Goal: Task Accomplishment & Management: Manage account settings

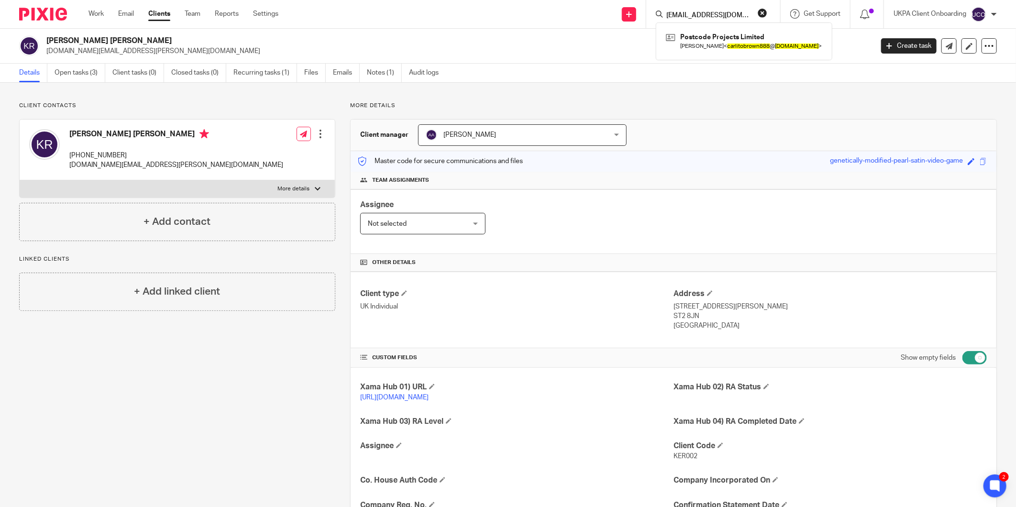
click at [687, 17] on input "carlitobrown888@gmail.com" at bounding box center [708, 15] width 86 height 9
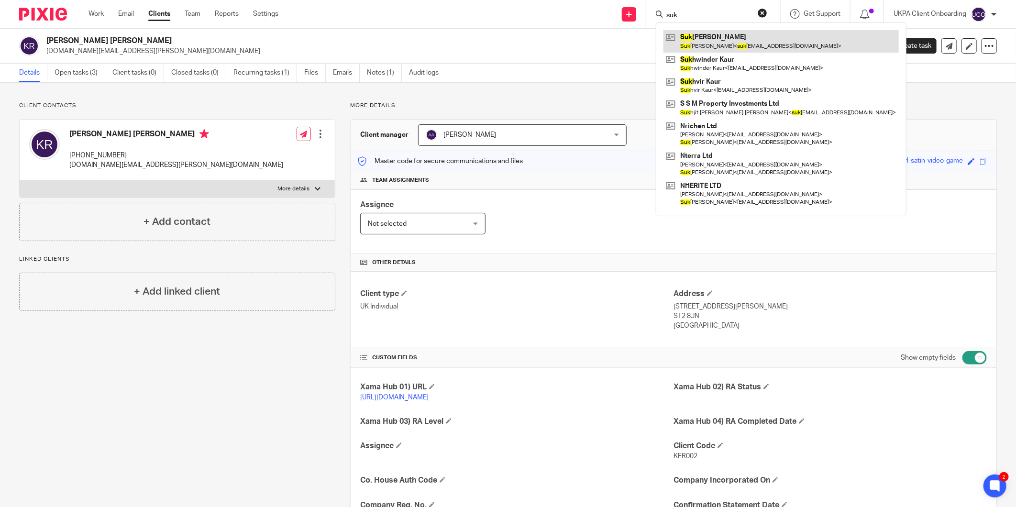
type input "suk"
click at [692, 36] on link at bounding box center [780, 41] width 235 height 22
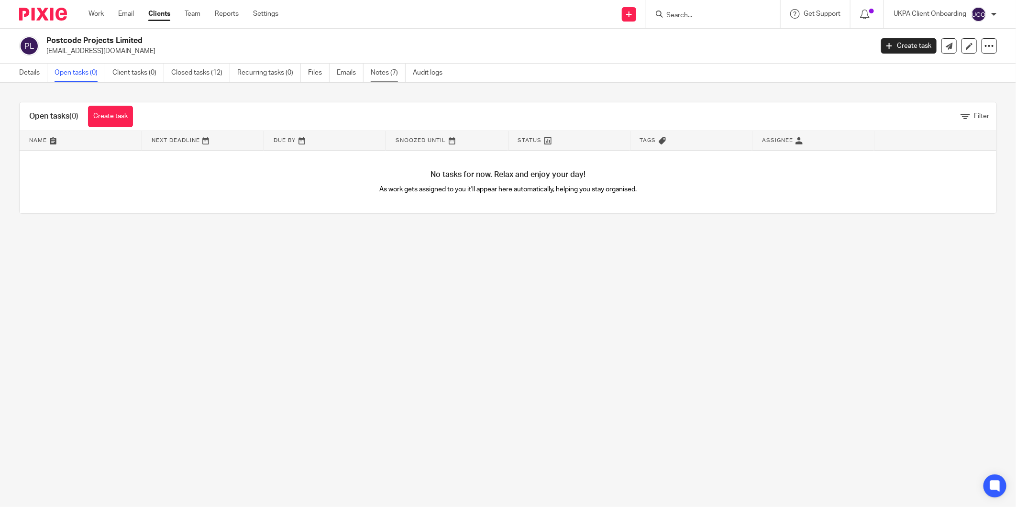
click at [385, 82] on link "Notes (7)" at bounding box center [388, 73] width 35 height 19
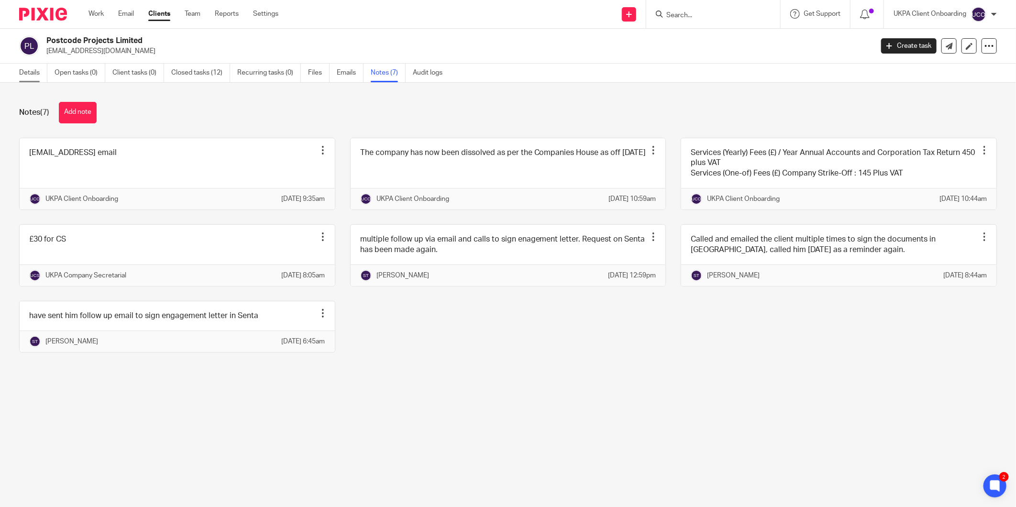
click at [20, 77] on link "Details" at bounding box center [33, 73] width 28 height 19
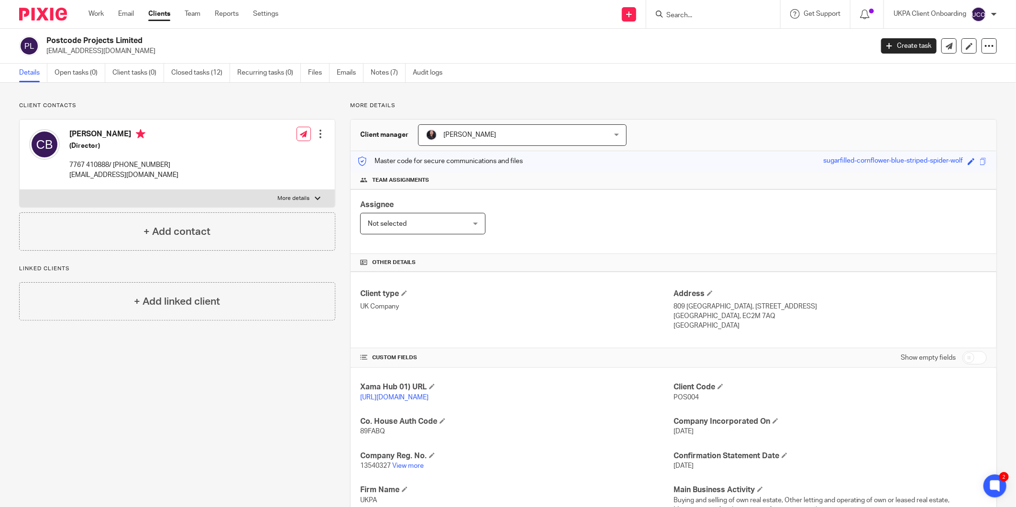
click at [85, 137] on h4 "[PERSON_NAME]" at bounding box center [123, 135] width 109 height 12
click at [85, 137] on h4 "Carlito Brown" at bounding box center [123, 135] width 109 height 12
copy h4 "Carlito Brown"
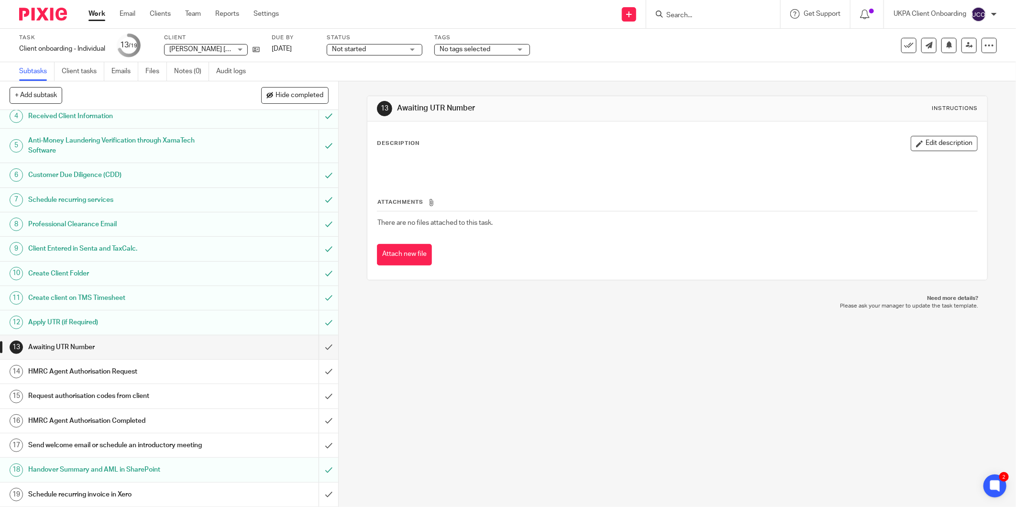
scroll to position [80, 0]
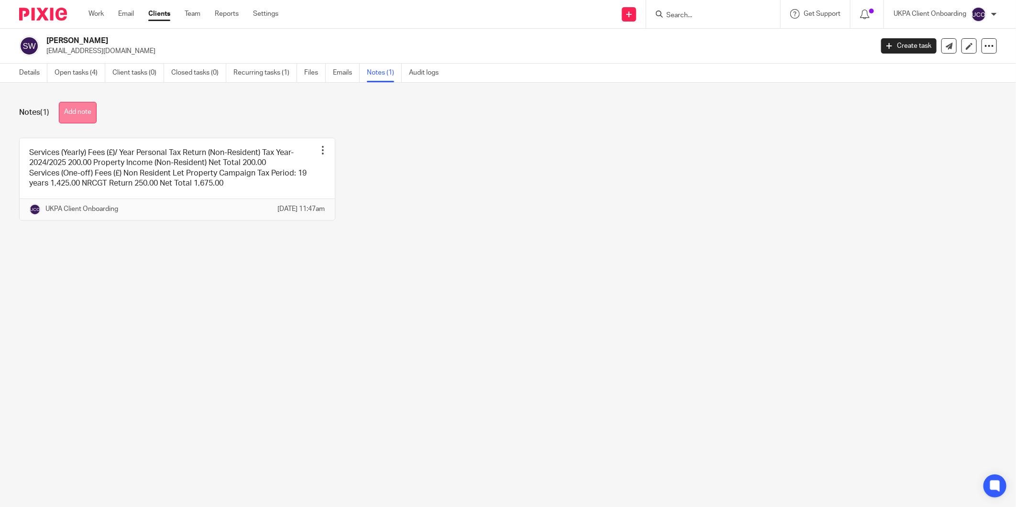
click at [88, 116] on button "Add note" at bounding box center [78, 113] width 38 height 22
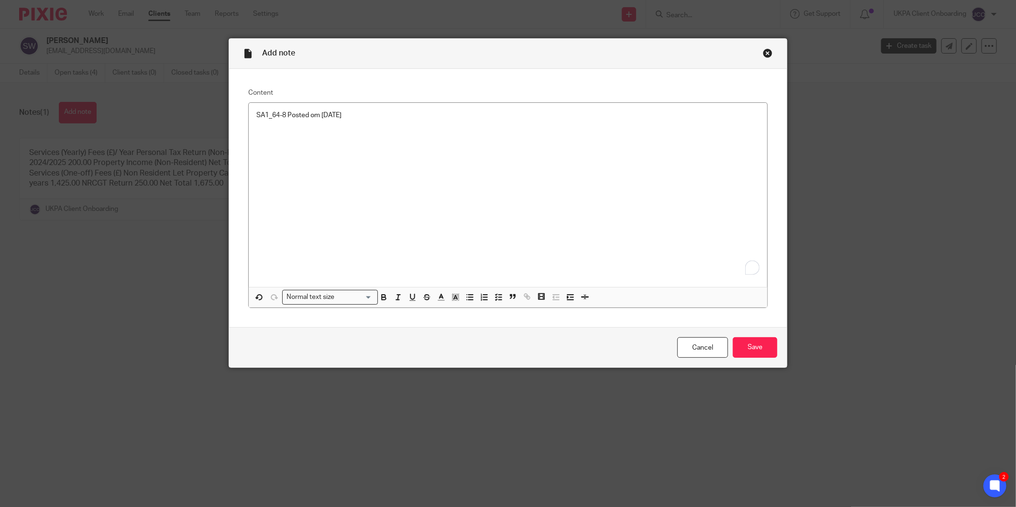
click at [776, 350] on div "Cancel Save" at bounding box center [508, 347] width 558 height 40
click at [764, 348] on input "Save" at bounding box center [755, 347] width 44 height 21
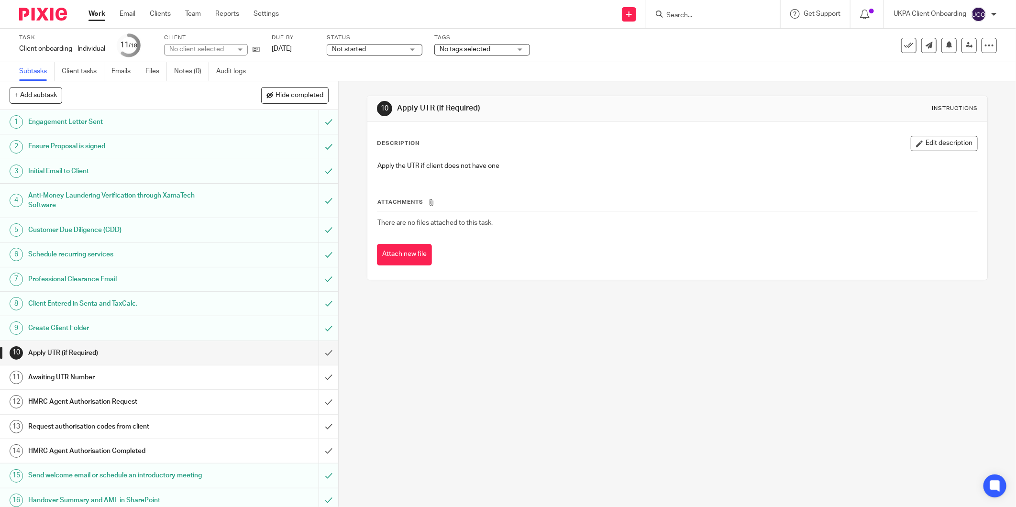
scroll to position [56, 0]
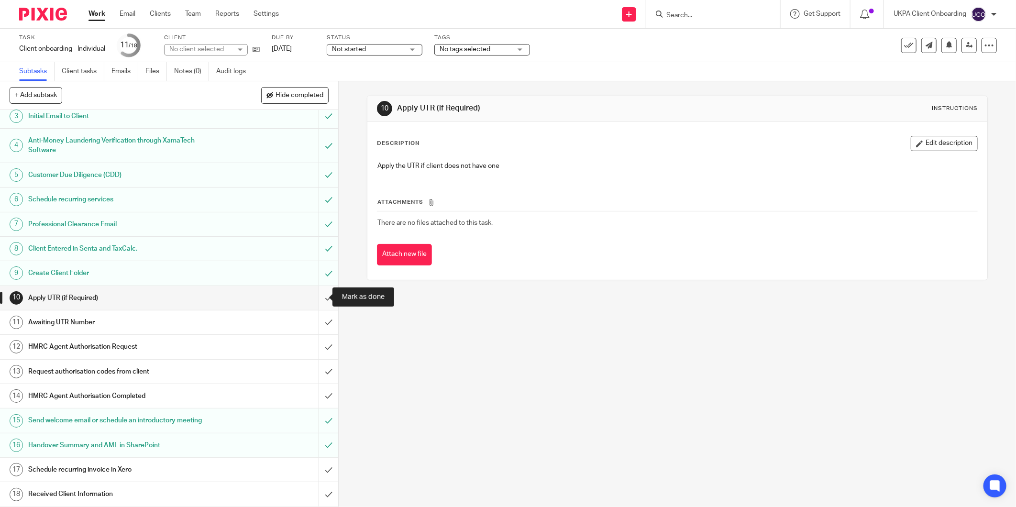
click at [317, 295] on input "submit" at bounding box center [169, 298] width 338 height 24
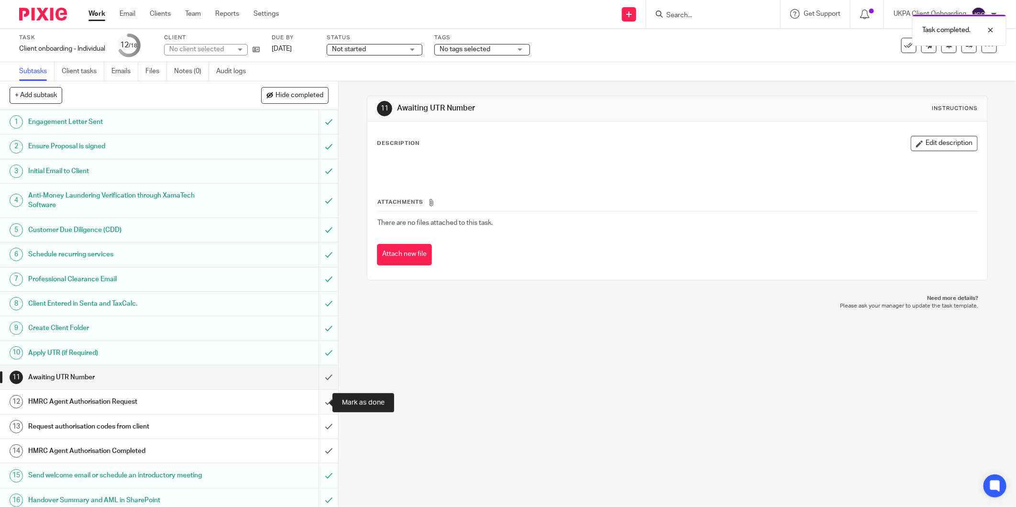
click at [316, 401] on input "submit" at bounding box center [169, 402] width 338 height 24
click at [319, 429] on input "submit" at bounding box center [169, 427] width 338 height 24
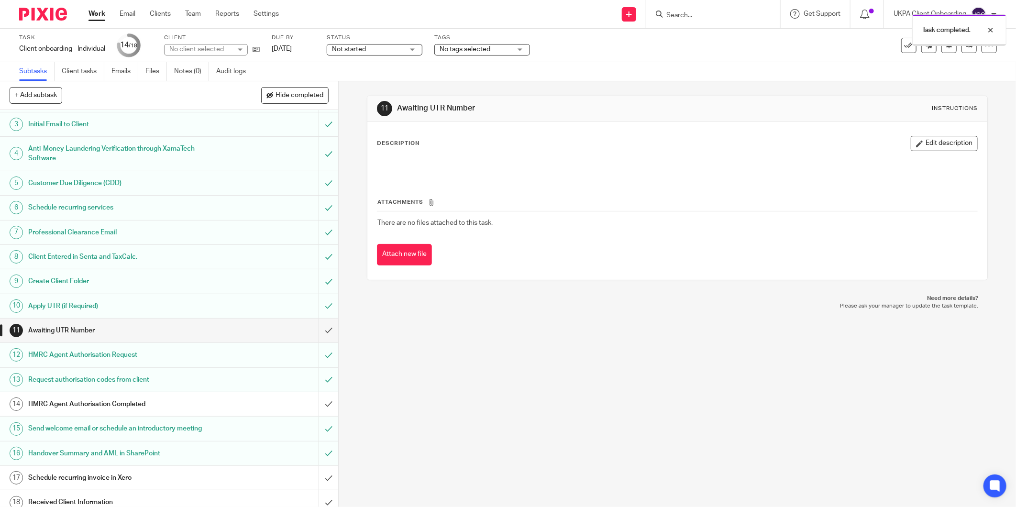
scroll to position [56, 0]
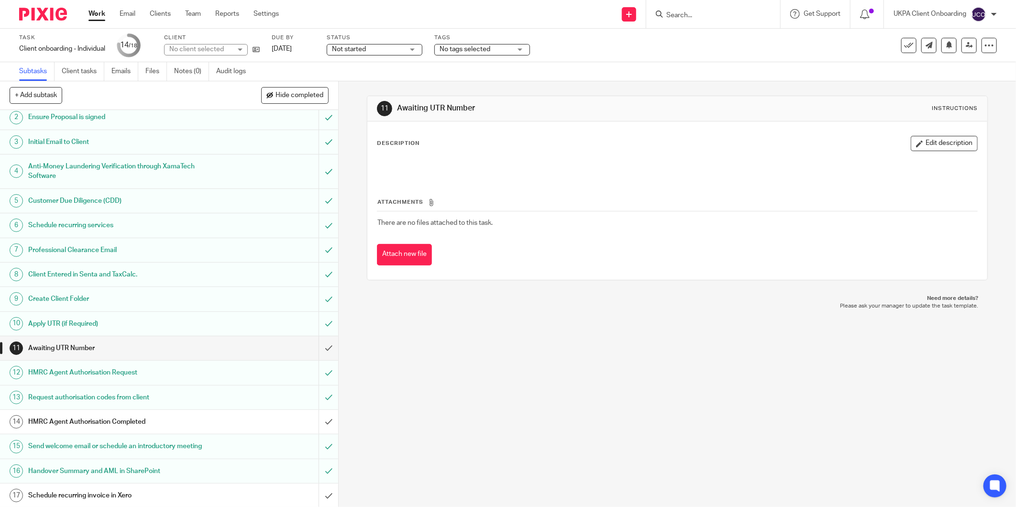
scroll to position [56, 0]
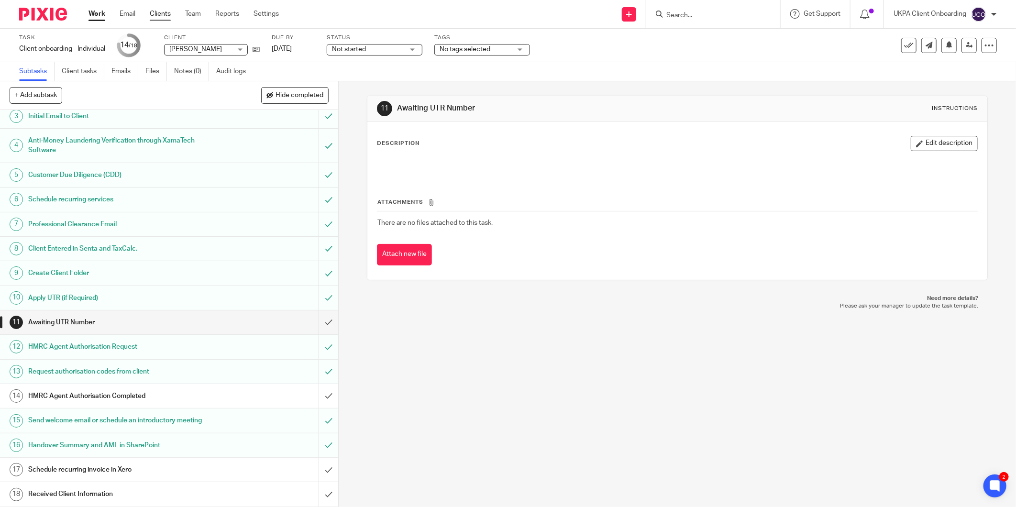
click at [161, 10] on link "Clients" at bounding box center [160, 14] width 21 height 10
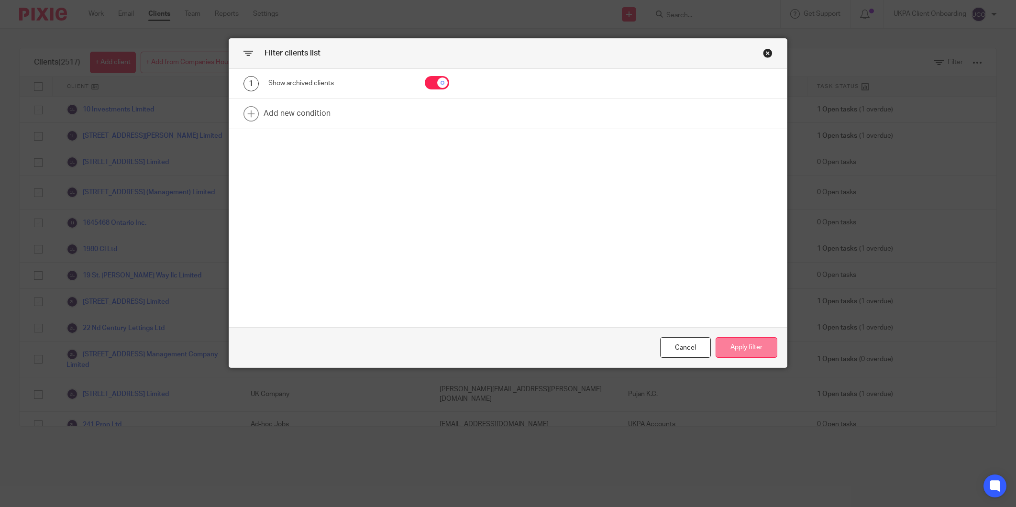
click at [751, 353] on button "Apply filter" at bounding box center [747, 347] width 62 height 21
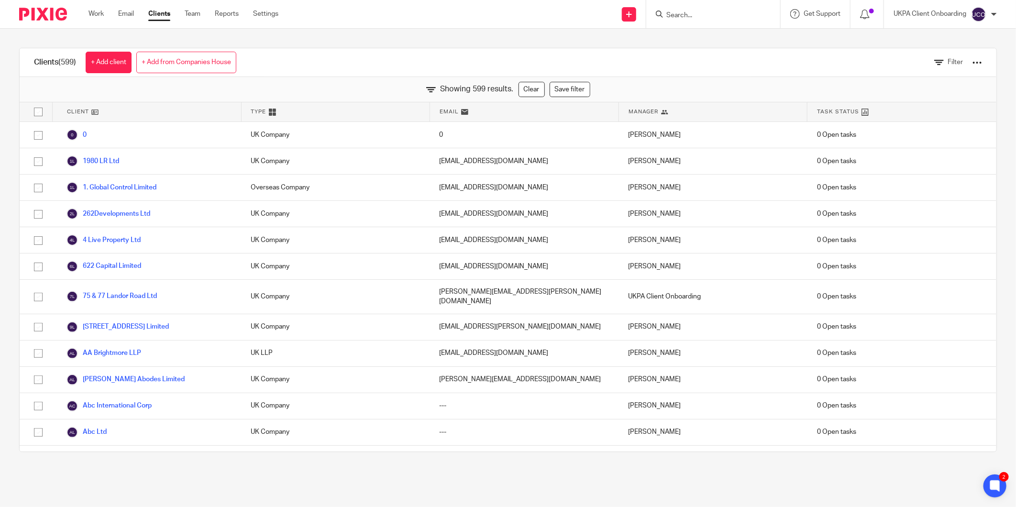
scroll to position [3116, 0]
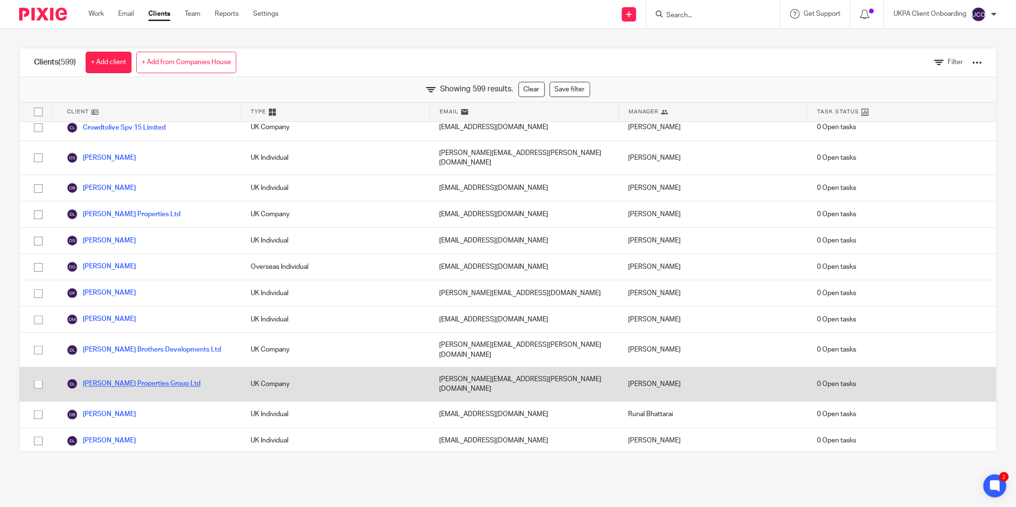
click at [97, 378] on link "Davis Properties Group Ltd" at bounding box center [133, 383] width 134 height 11
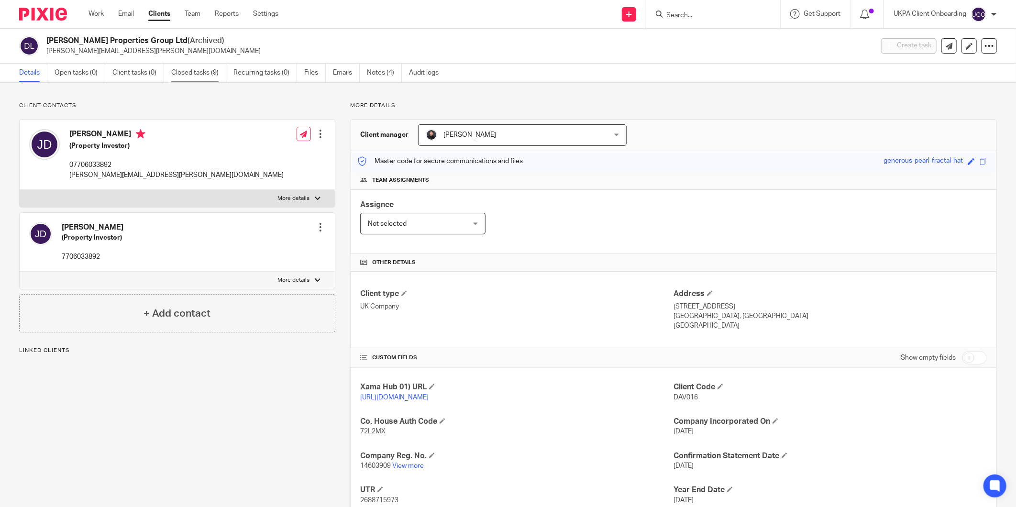
click at [182, 76] on link "Closed tasks (9)" at bounding box center [198, 73] width 55 height 19
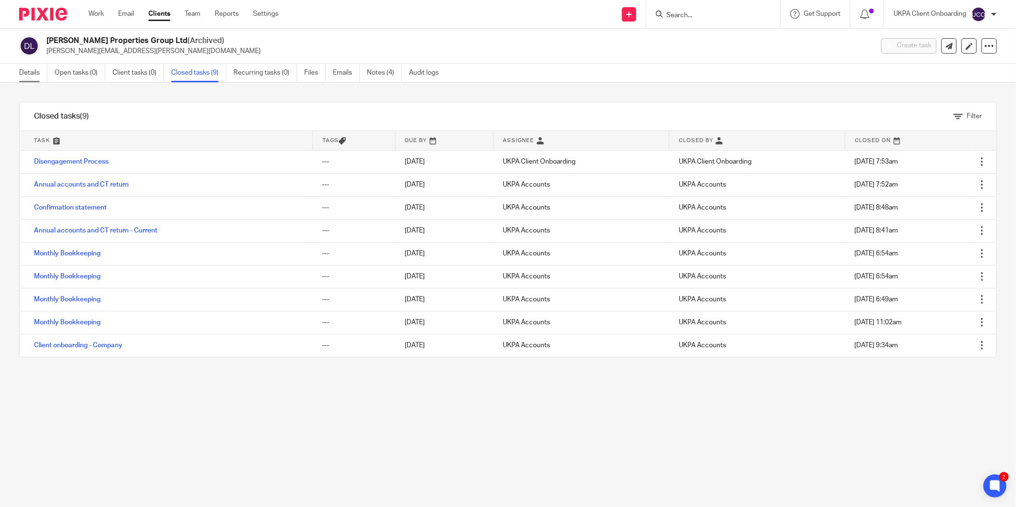
click at [26, 77] on link "Details" at bounding box center [33, 73] width 28 height 19
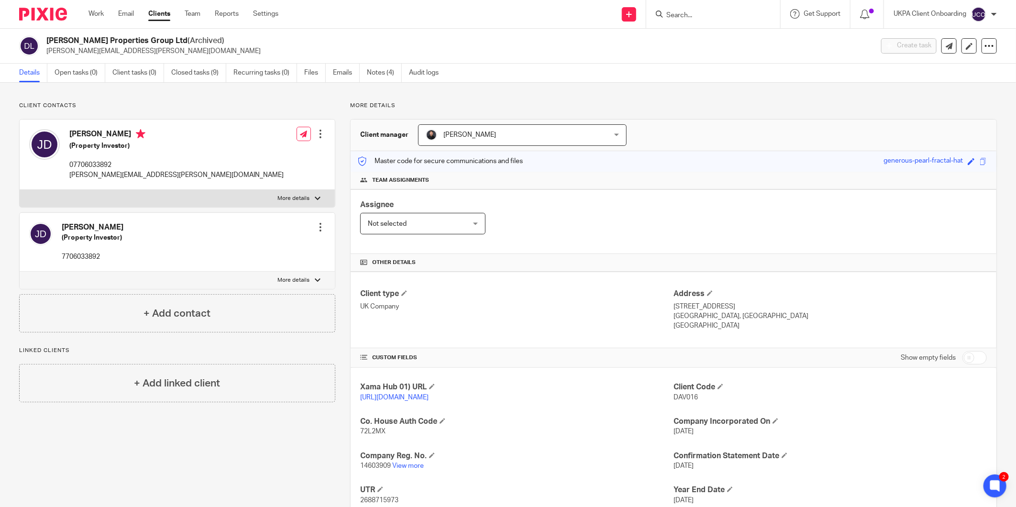
click at [682, 17] on input "Search" at bounding box center [708, 15] width 86 height 9
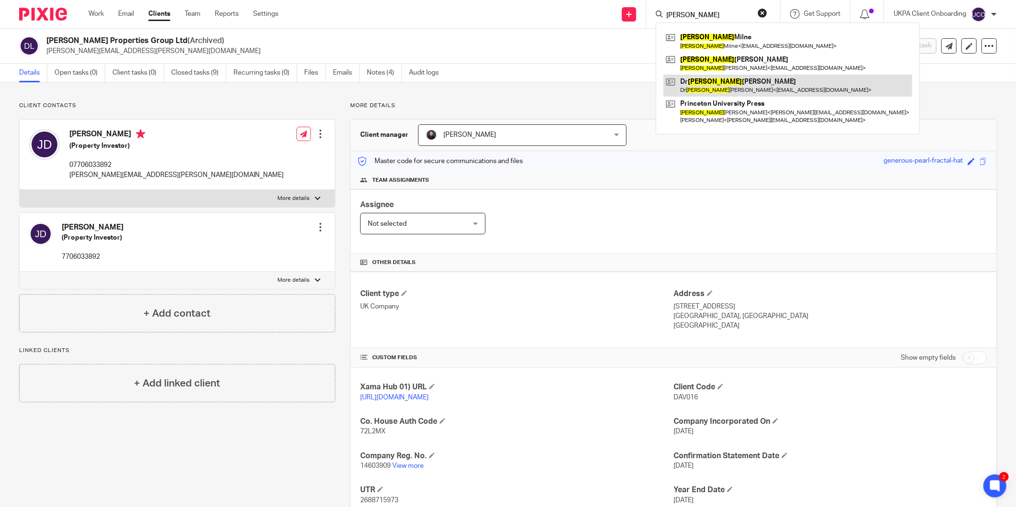
type input "deborah"
click at [725, 80] on link at bounding box center [787, 86] width 249 height 22
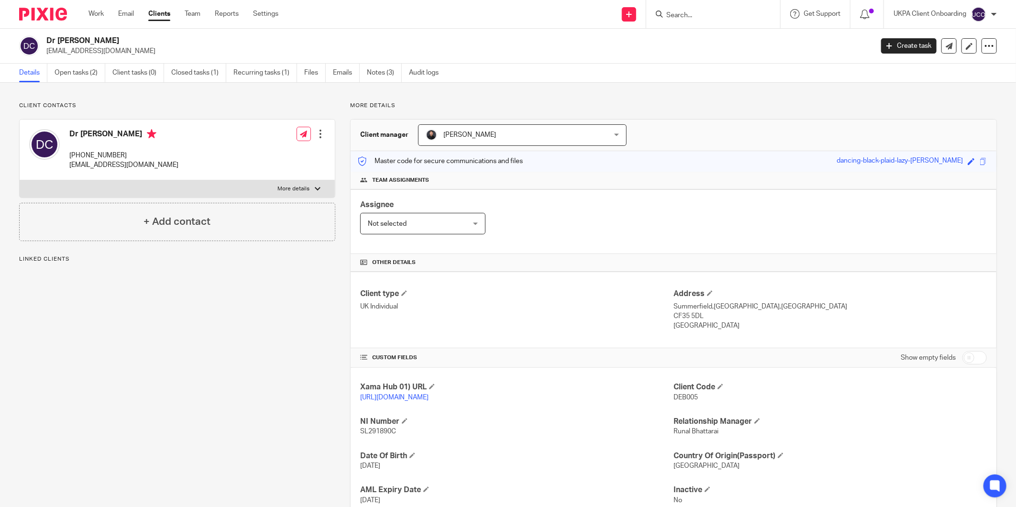
click at [68, 77] on link "Open tasks (2)" at bounding box center [80, 73] width 51 height 19
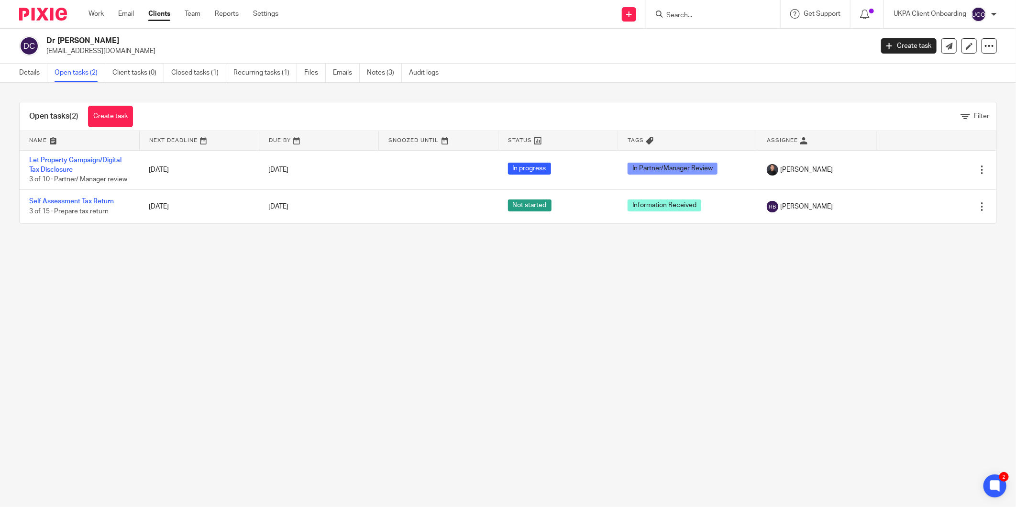
click at [162, 13] on link "Clients" at bounding box center [159, 14] width 22 height 10
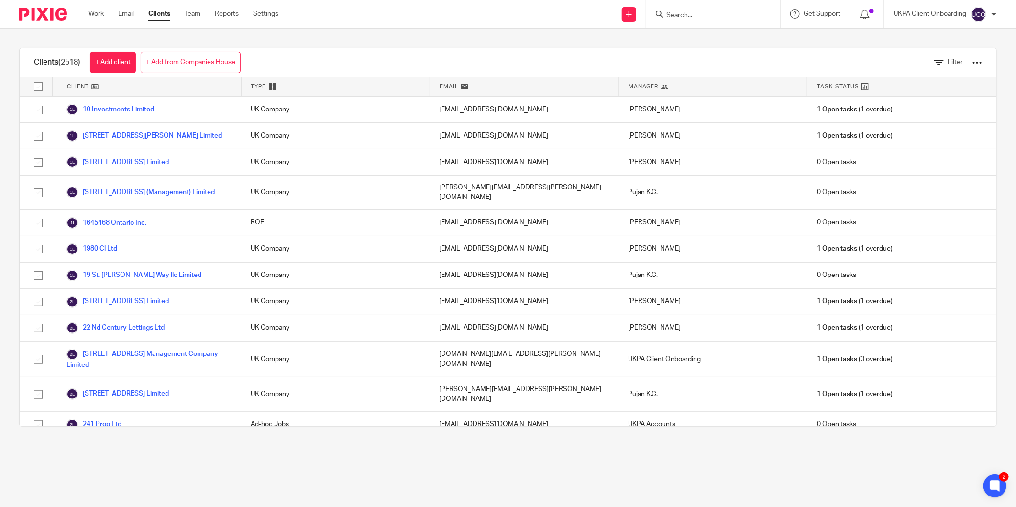
click at [691, 12] on input "Search" at bounding box center [708, 15] width 86 height 9
type input "rabbab"
click at [864, 56] on div "Clients (2518) + Add client + Add from Companies House Filter" at bounding box center [508, 62] width 977 height 29
click at [865, 42] on div "Clients (2518) + Add client + Add from Companies House Filter Client Type Email…" at bounding box center [508, 237] width 1016 height 417
click at [347, 60] on div "Clients (2518) + Add client + Add from Companies House Filter" at bounding box center [508, 62] width 977 height 29
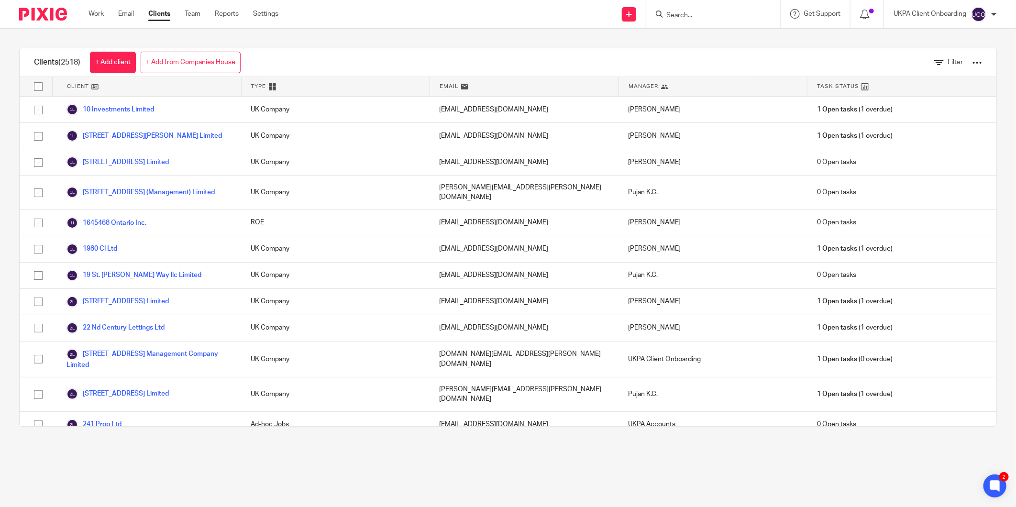
click at [689, 47] on div "Clients (2518) + Add client + Add from Companies House Filter Client Type Email…" at bounding box center [508, 237] width 1016 height 417
click at [768, 33] on div "Clients (2518) + Add client + Add from Companies House Filter Client Type Email…" at bounding box center [508, 237] width 1016 height 417
click at [728, 10] on form at bounding box center [716, 14] width 102 height 12
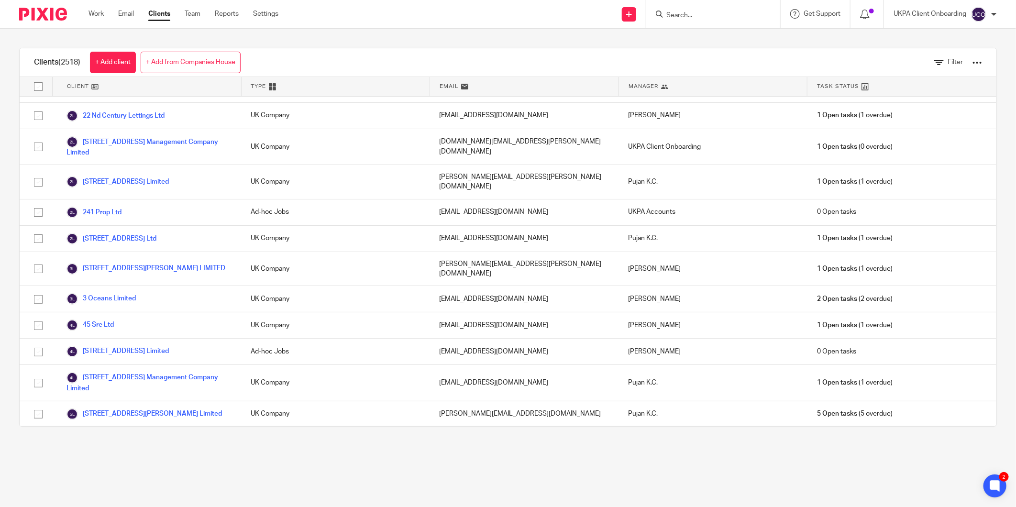
scroll to position [500, 0]
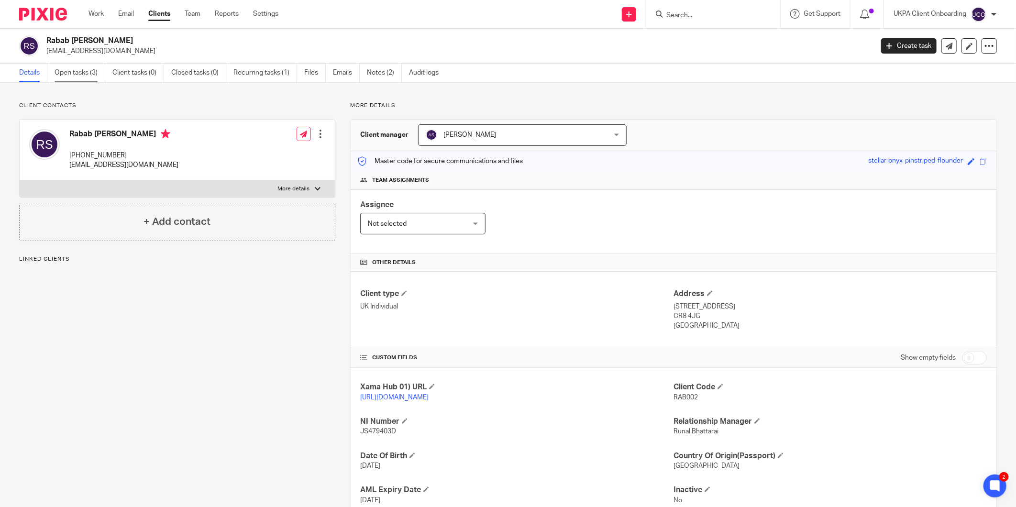
click at [79, 69] on link "Open tasks (3)" at bounding box center [80, 73] width 51 height 19
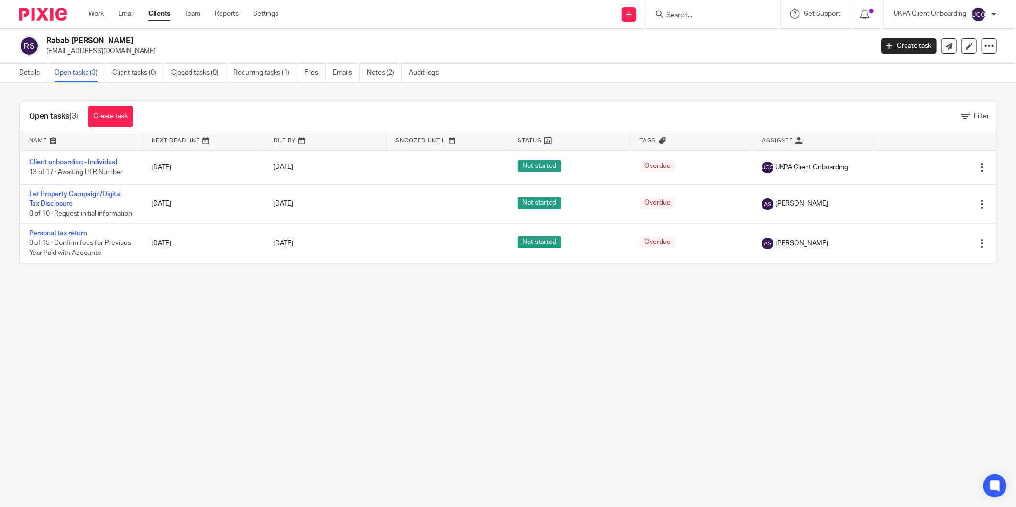
click at [112, 53] on p "[EMAIL_ADDRESS][DOMAIN_NAME]" at bounding box center [456, 51] width 820 height 10
copy main "nadeemahmed4142@gmail.com Create task Update from Companies House Export data M…"
click at [698, 4] on div at bounding box center [713, 14] width 134 height 28
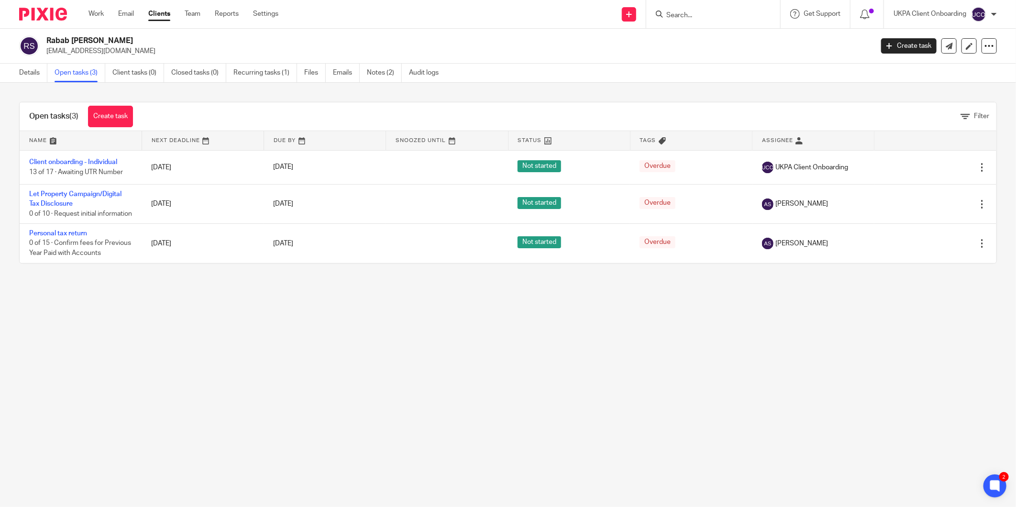
click at [687, 11] on input "Search" at bounding box center [708, 15] width 86 height 9
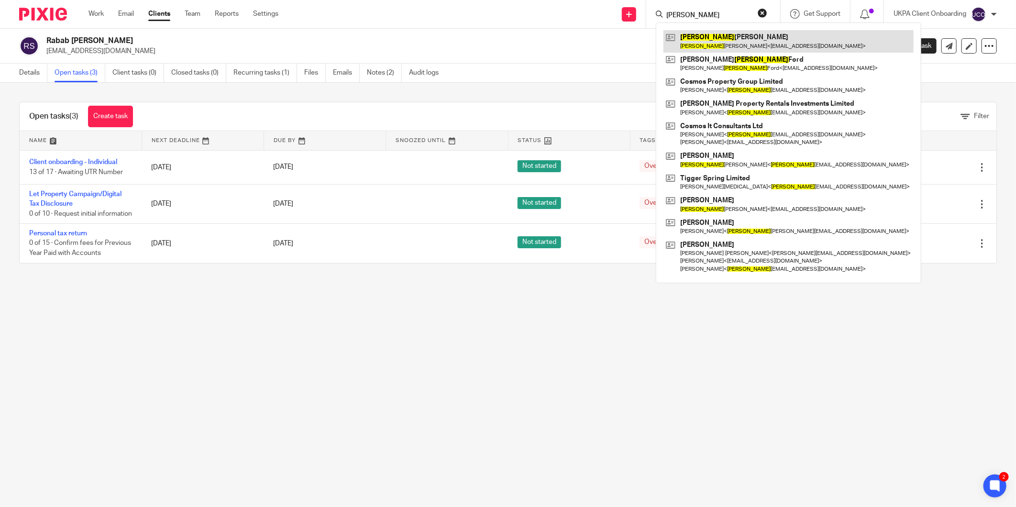
type input "kate"
click at [630, 414] on main "Rabab Fatima Sharif nadeemahmed4142@gmail.com Create task Update from Companies…" at bounding box center [508, 253] width 1016 height 507
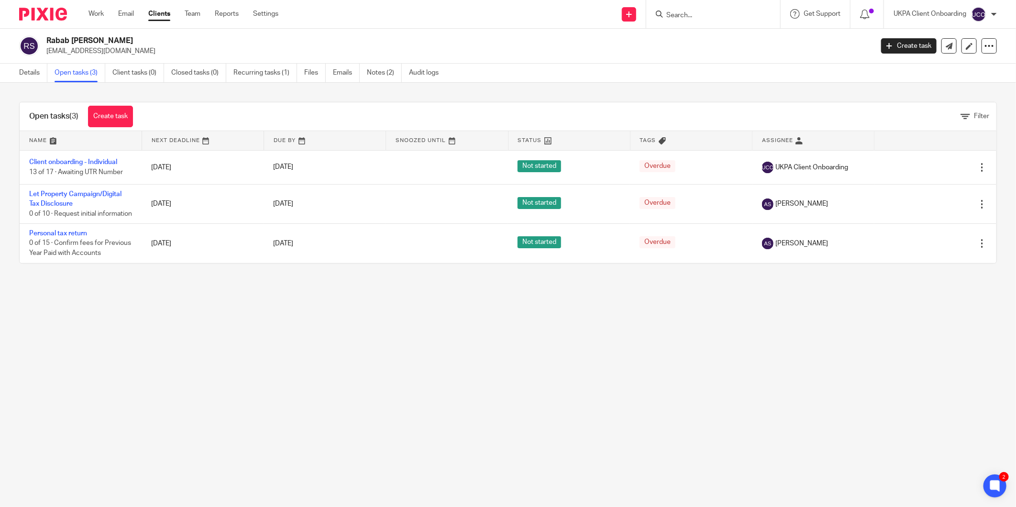
click at [678, 18] on input "Search" at bounding box center [708, 15] width 86 height 9
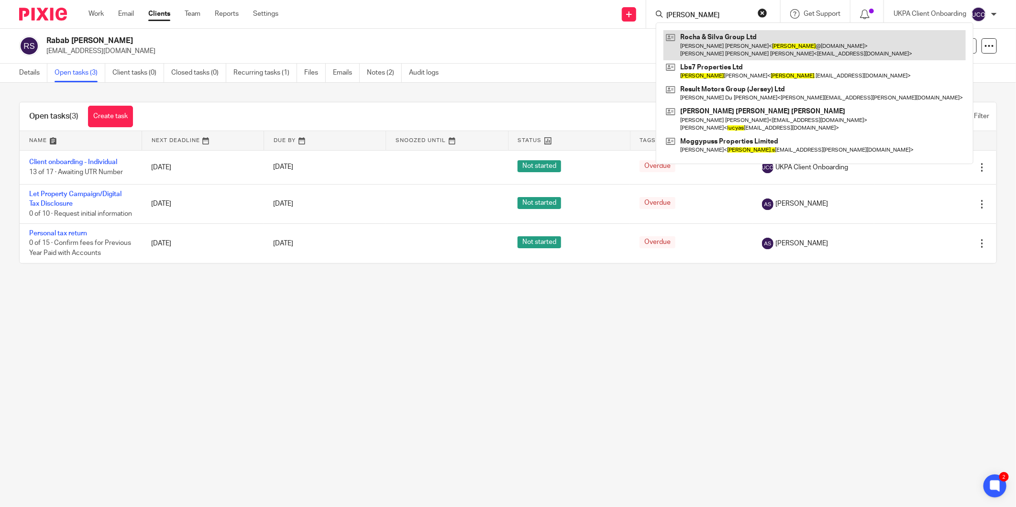
type input "lucas"
click at [715, 45] on link at bounding box center [814, 45] width 302 height 30
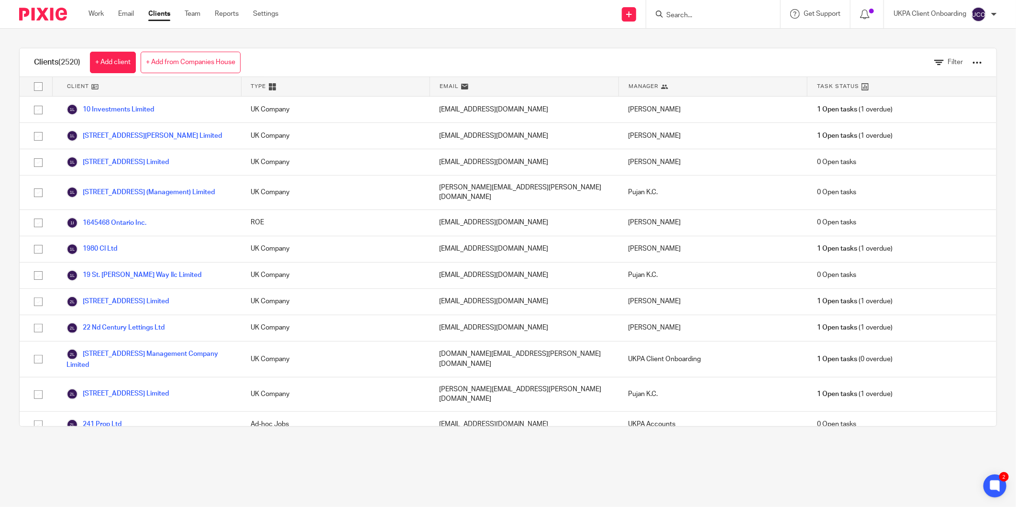
click at [938, 56] on div "Filter" at bounding box center [951, 62] width 62 height 28
click at [948, 59] on span "Filter" at bounding box center [955, 62] width 15 height 7
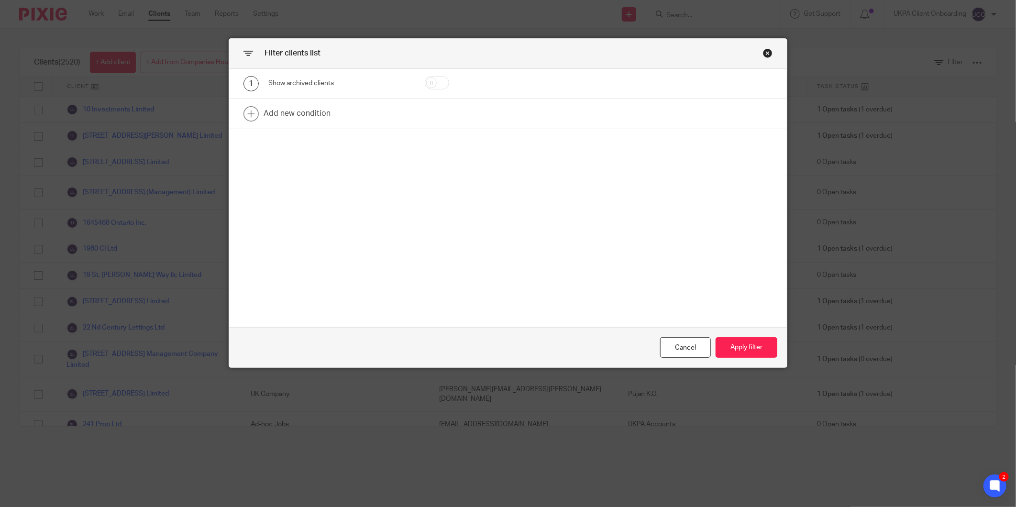
click at [425, 79] on input "checkbox" at bounding box center [437, 82] width 24 height 13
checkbox input "true"
click at [758, 343] on button "Apply filter" at bounding box center [747, 347] width 62 height 21
click at [743, 348] on button "Apply filter" at bounding box center [747, 347] width 62 height 21
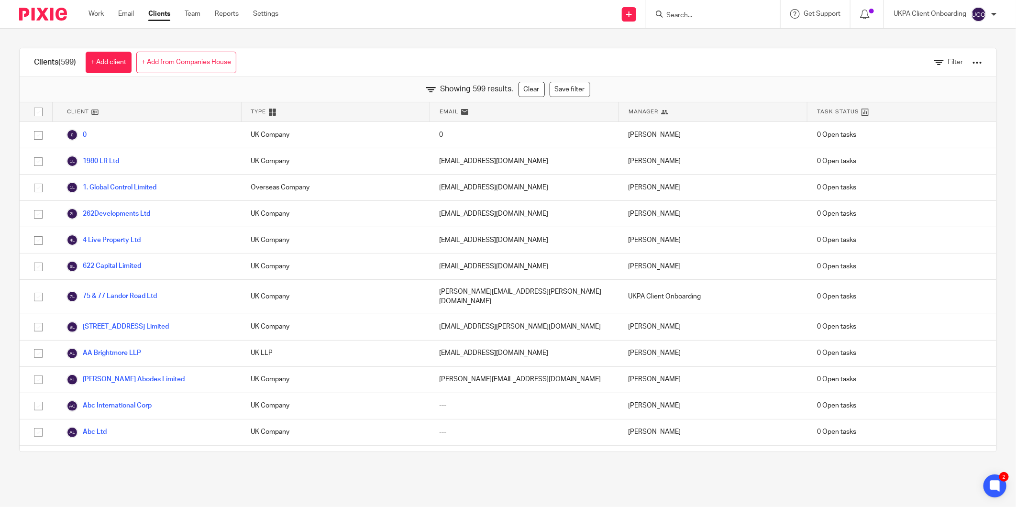
click at [739, 346] on div "Merisha Shrestha" at bounding box center [712, 354] width 189 height 26
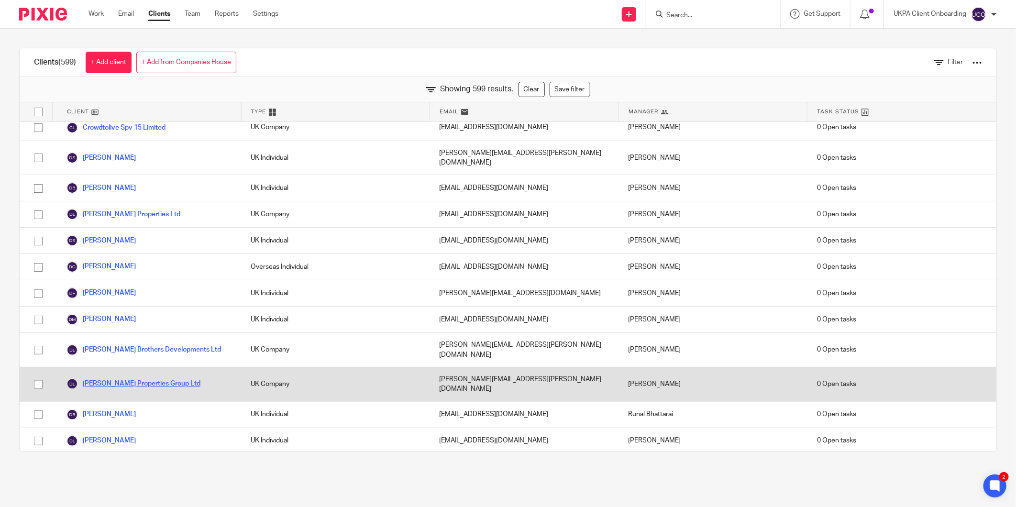
click at [136, 378] on link "Davis Properties Group Ltd" at bounding box center [133, 383] width 134 height 11
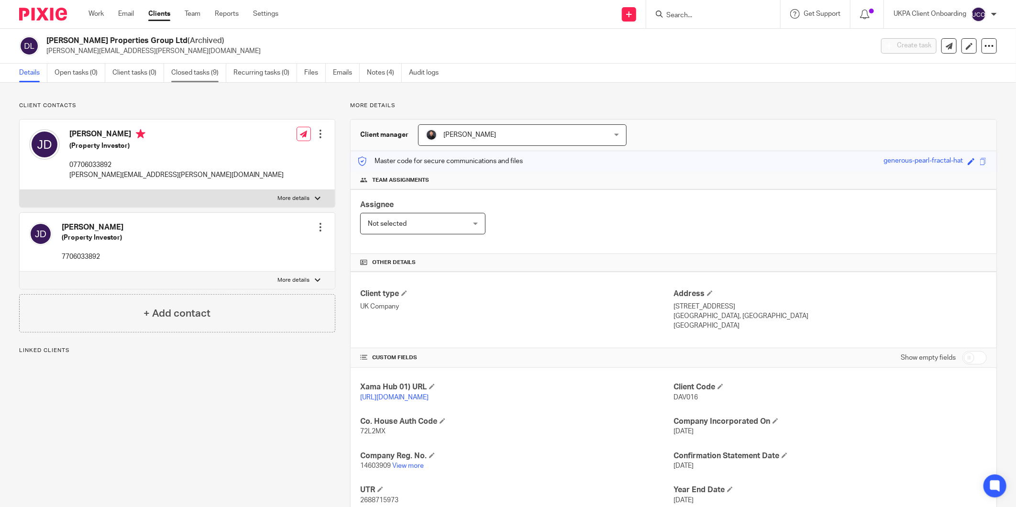
click at [206, 74] on link "Closed tasks (9)" at bounding box center [198, 73] width 55 height 19
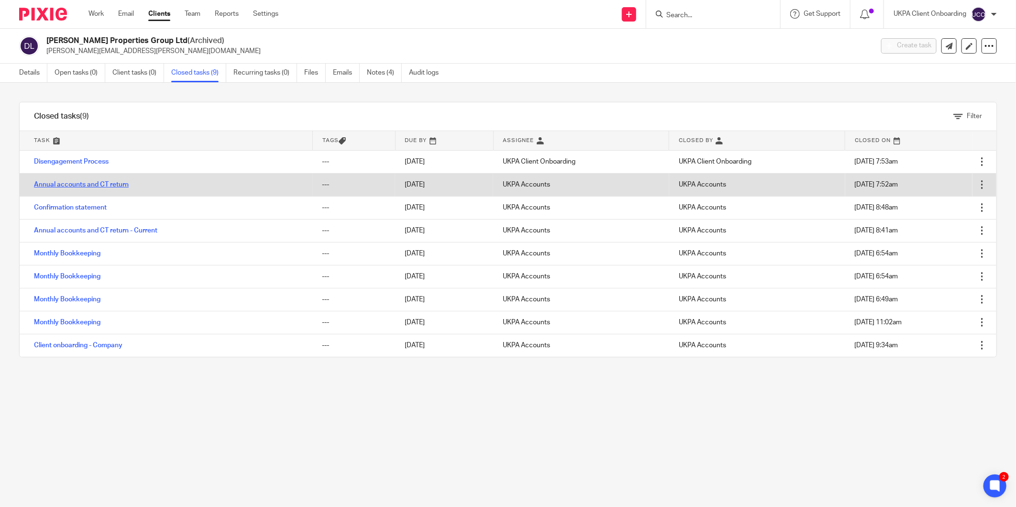
click at [91, 183] on link "Annual accounts and CT return" at bounding box center [81, 184] width 95 height 7
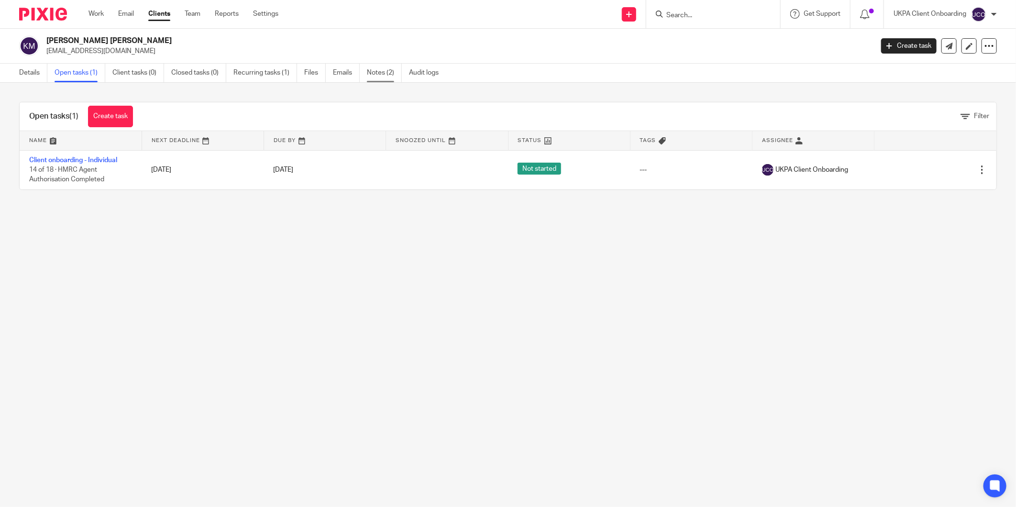
click at [385, 73] on link "Notes (2)" at bounding box center [384, 73] width 35 height 19
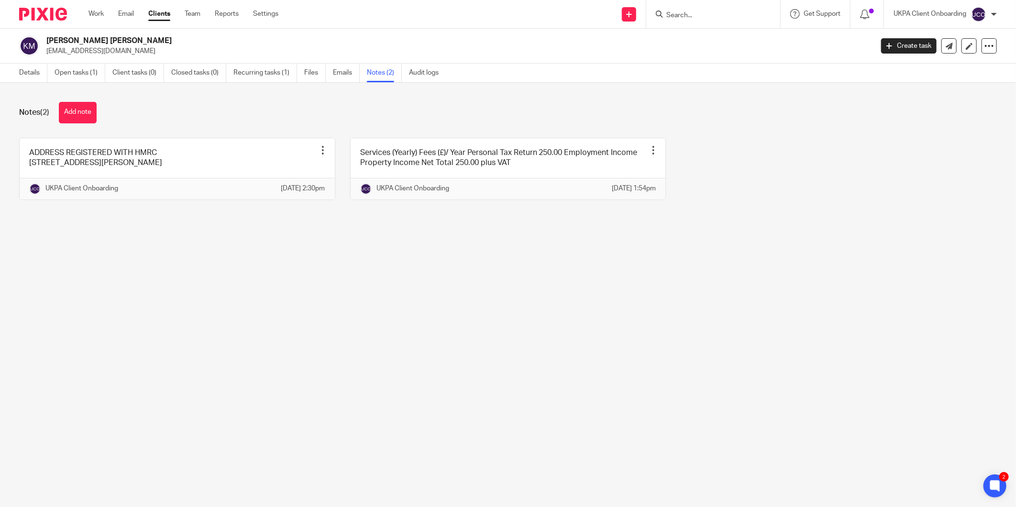
click at [82, 52] on p "[EMAIL_ADDRESS][DOMAIN_NAME]" at bounding box center [456, 51] width 820 height 10
copy main "[EMAIL_ADDRESS][DOMAIN_NAME] Create task Update from Companies House Export dat…"
click at [67, 76] on link "Open tasks (1)" at bounding box center [80, 73] width 51 height 19
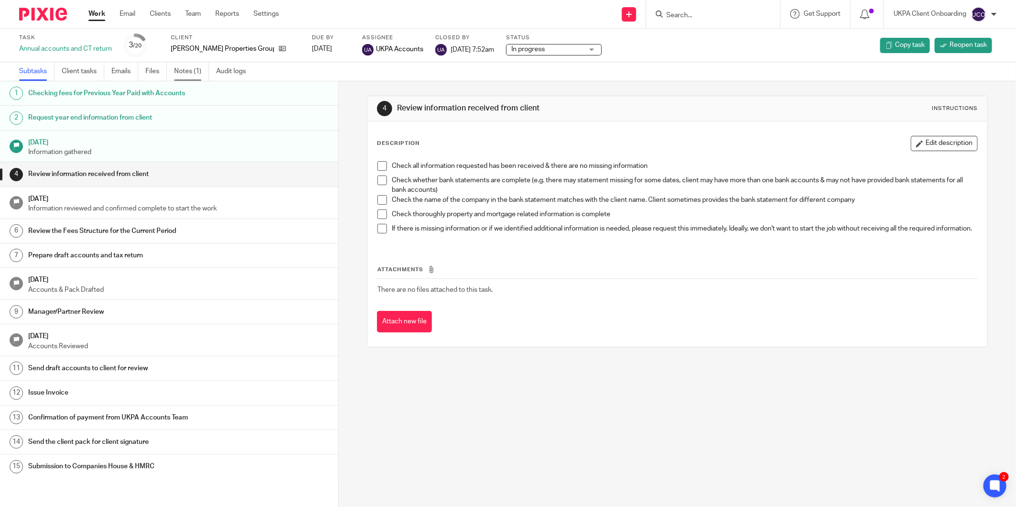
click at [180, 69] on link "Notes (1)" at bounding box center [191, 71] width 35 height 19
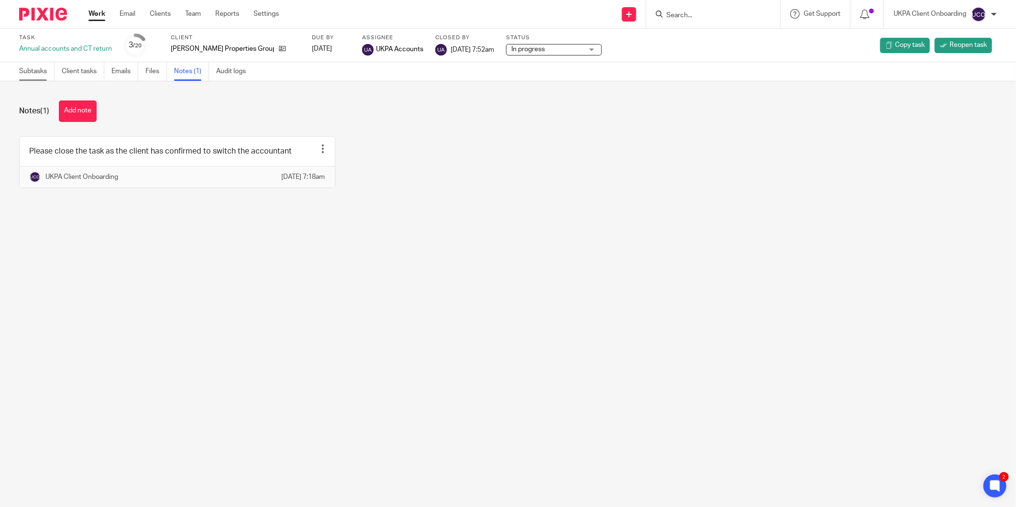
click at [22, 67] on link "Subtasks" at bounding box center [36, 71] width 35 height 19
click at [274, 51] on link at bounding box center [280, 49] width 12 height 10
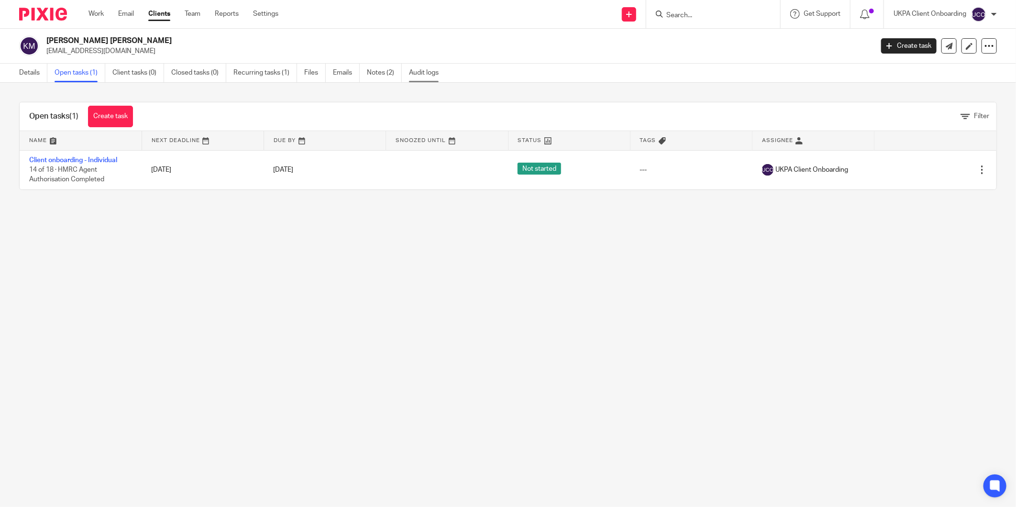
click at [426, 69] on link "Audit logs" at bounding box center [427, 73] width 37 height 19
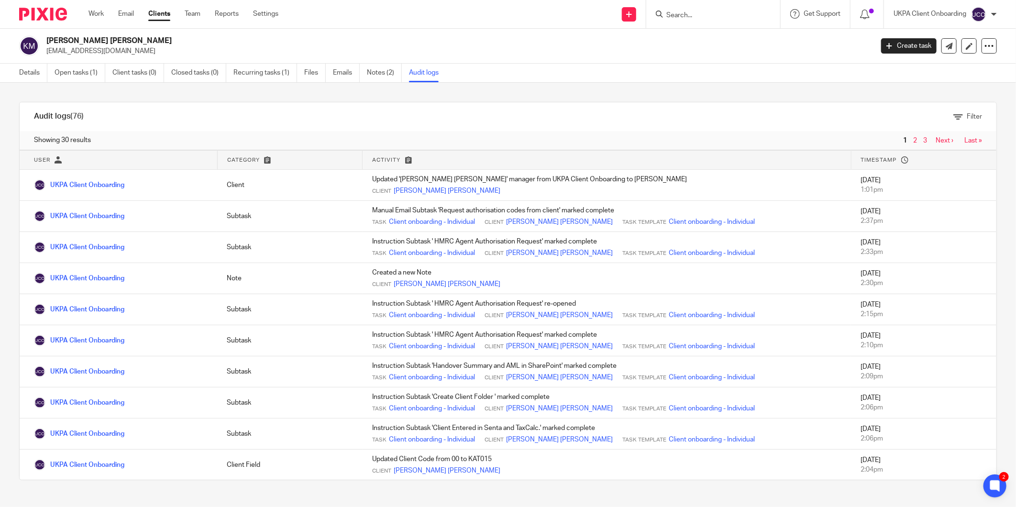
click at [92, 42] on h2 "[PERSON_NAME] [PERSON_NAME]" at bounding box center [374, 41] width 656 height 10
click at [92, 42] on h2 "Kate Louise Millington" at bounding box center [374, 41] width 656 height 10
drag, startPoint x: 92, startPoint y: 42, endPoint x: 240, endPoint y: 39, distance: 147.8
click at [240, 39] on h2 "Kate Louise Millington" at bounding box center [374, 41] width 656 height 10
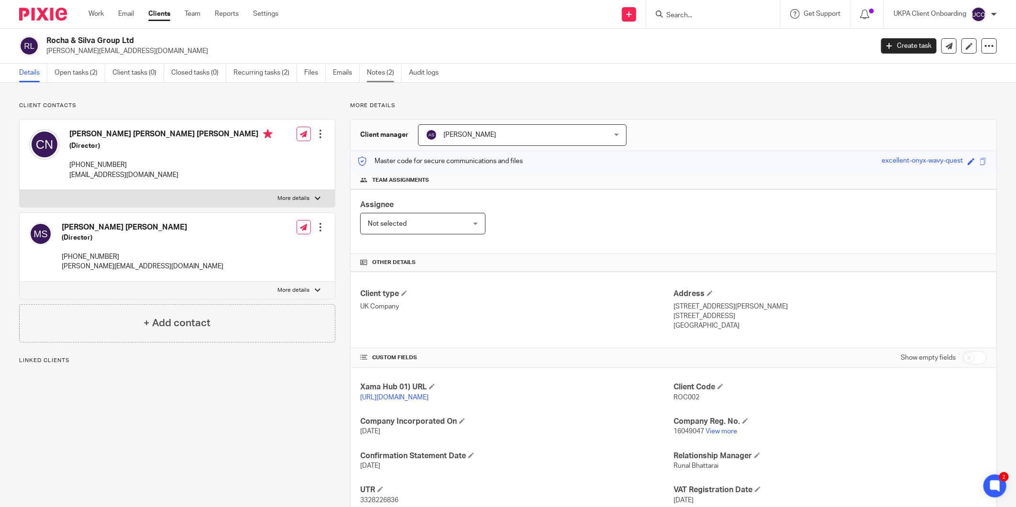
click at [379, 70] on link "Notes (2)" at bounding box center [384, 73] width 35 height 19
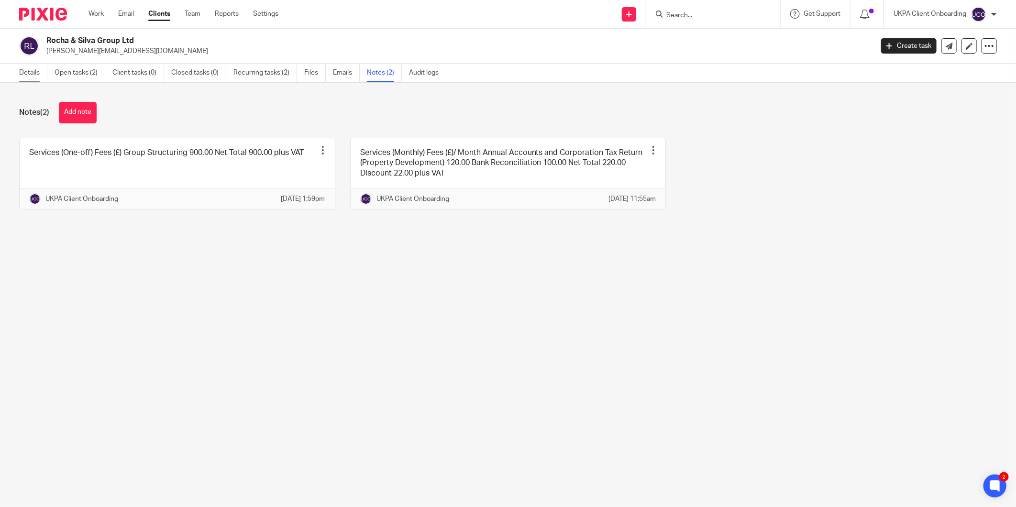
click at [26, 75] on link "Details" at bounding box center [33, 73] width 28 height 19
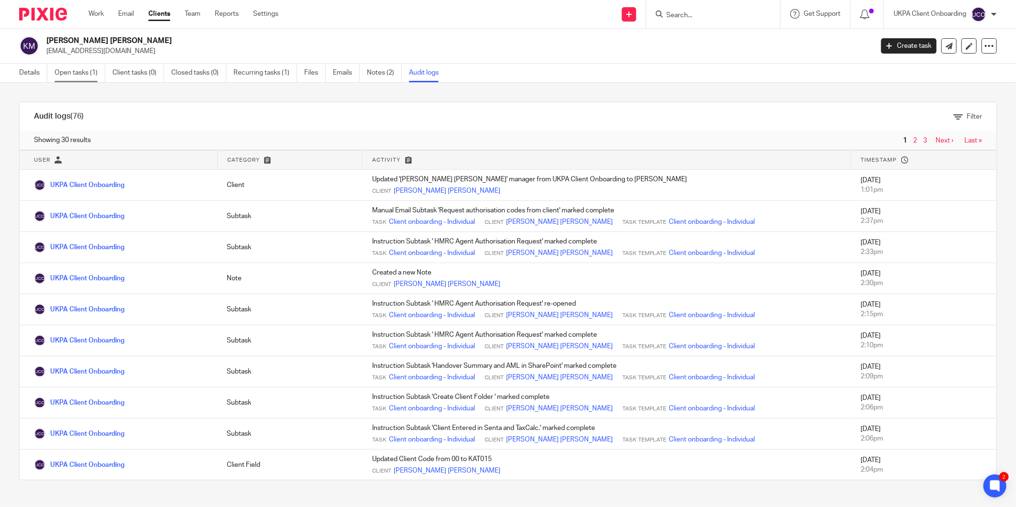
click at [89, 76] on link "Open tasks (1)" at bounding box center [80, 73] width 51 height 19
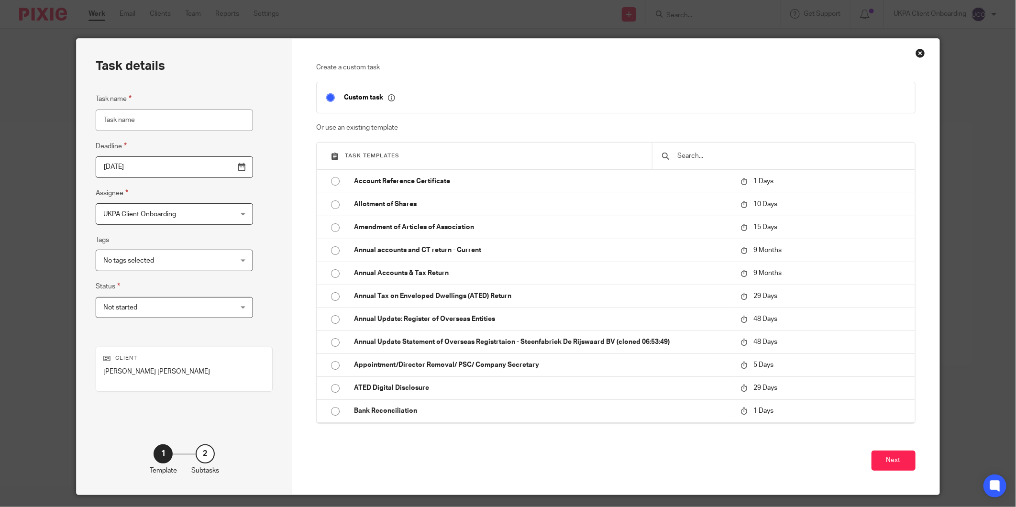
click at [684, 158] on input "text" at bounding box center [790, 156] width 229 height 11
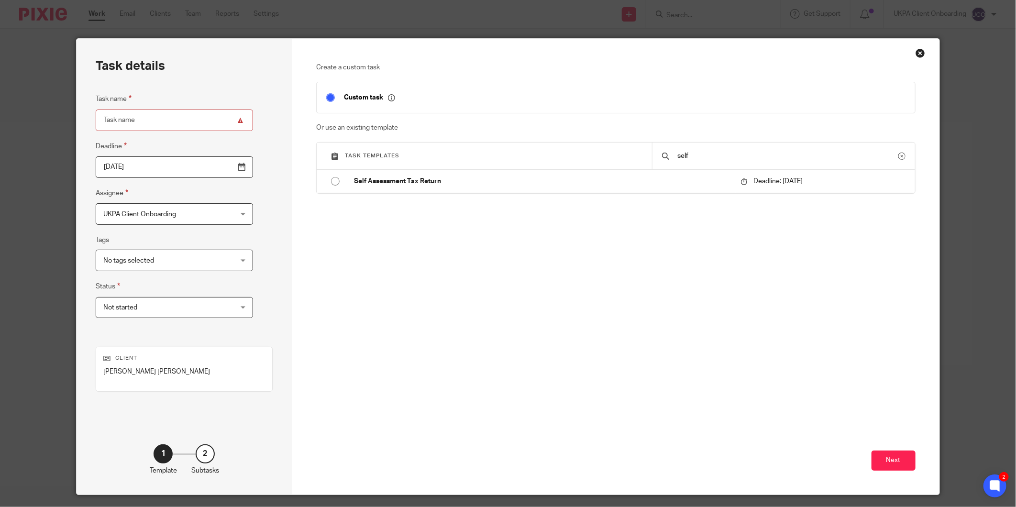
type input "self"
click at [555, 154] on h3 "Task templates" at bounding box center [486, 156] width 311 height 8
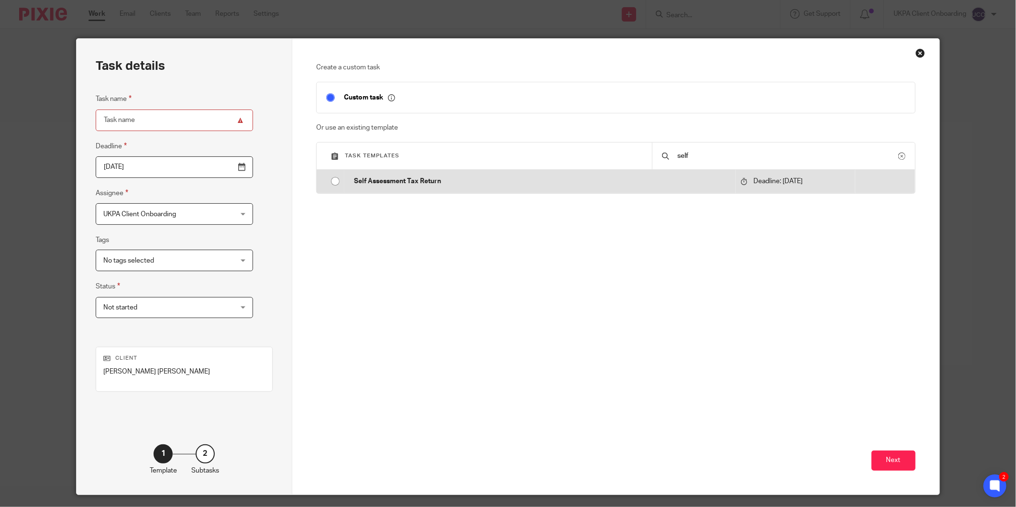
click at [538, 174] on td "Self Assessment Tax Return" at bounding box center [539, 181] width 391 height 23
type input "2026-01-31"
type input "Self Assessment Tax Return"
checkbox input "false"
radio input "true"
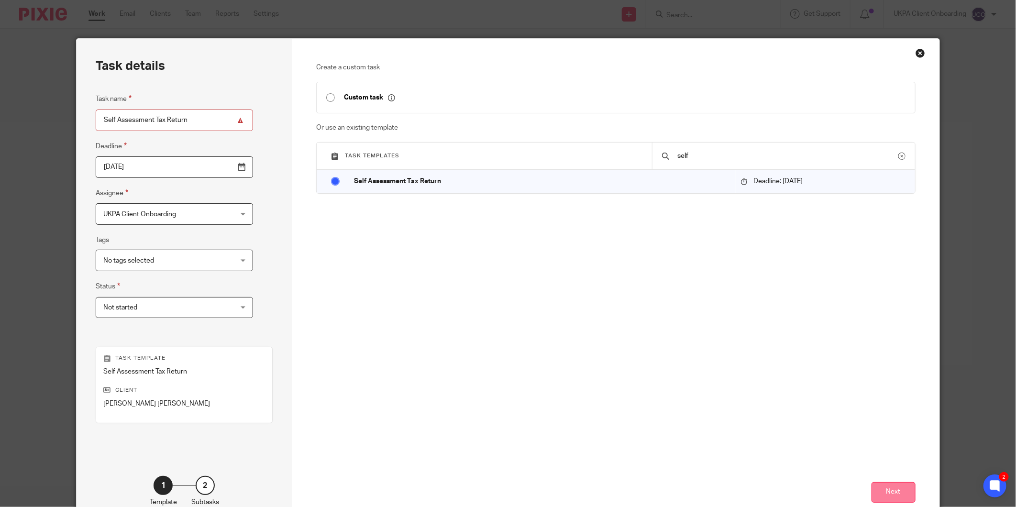
click at [892, 500] on button "Next" at bounding box center [893, 492] width 44 height 21
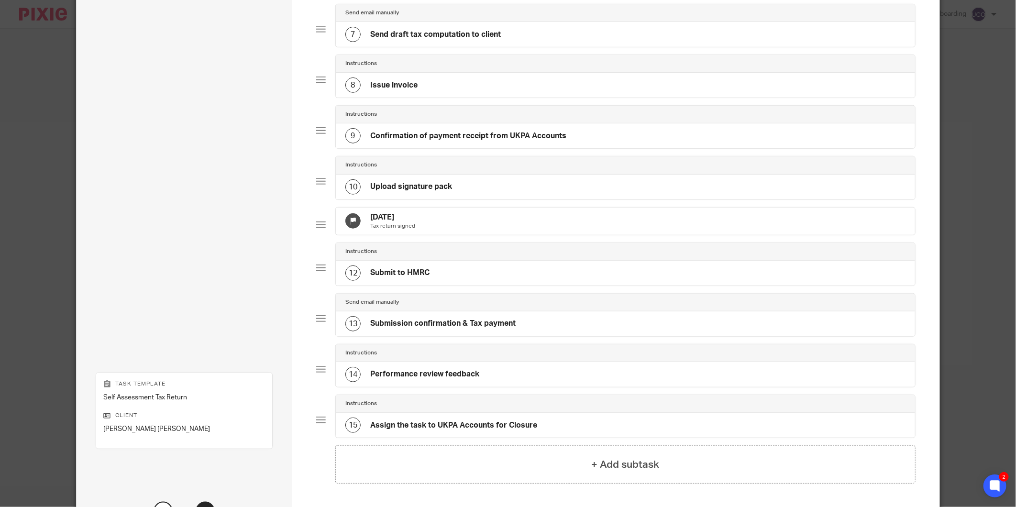
scroll to position [467, 0]
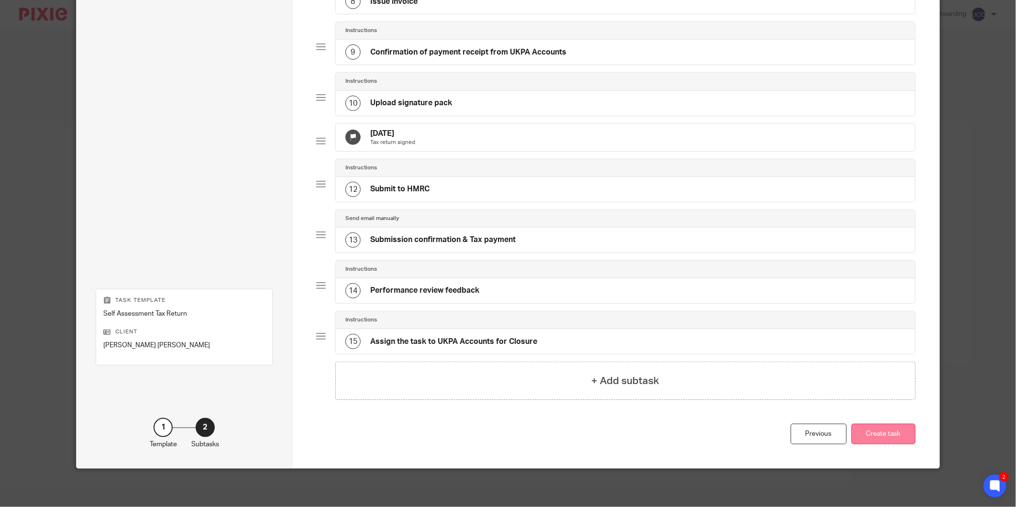
click at [896, 437] on button "Create task" at bounding box center [883, 434] width 64 height 21
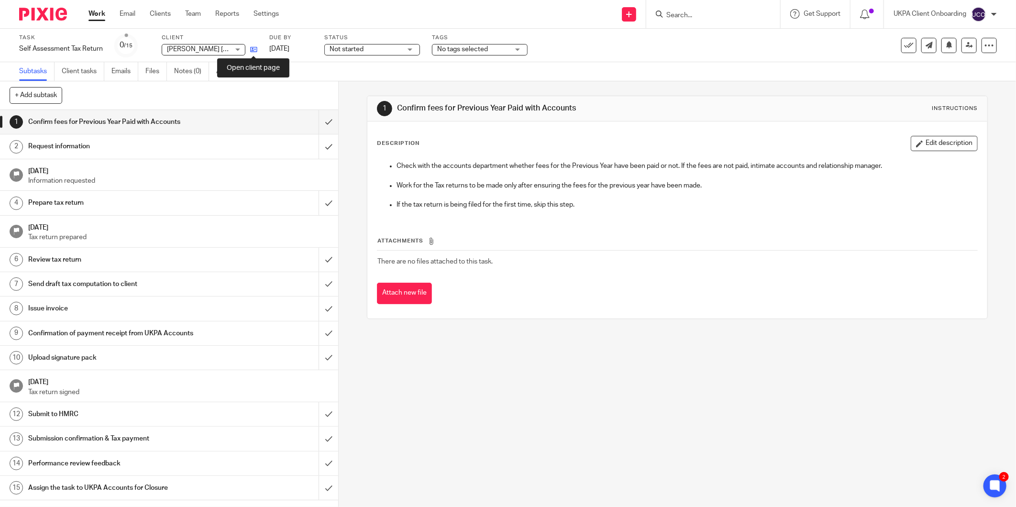
click at [253, 47] on icon at bounding box center [253, 49] width 7 height 7
click at [254, 51] on icon at bounding box center [253, 49] width 7 height 7
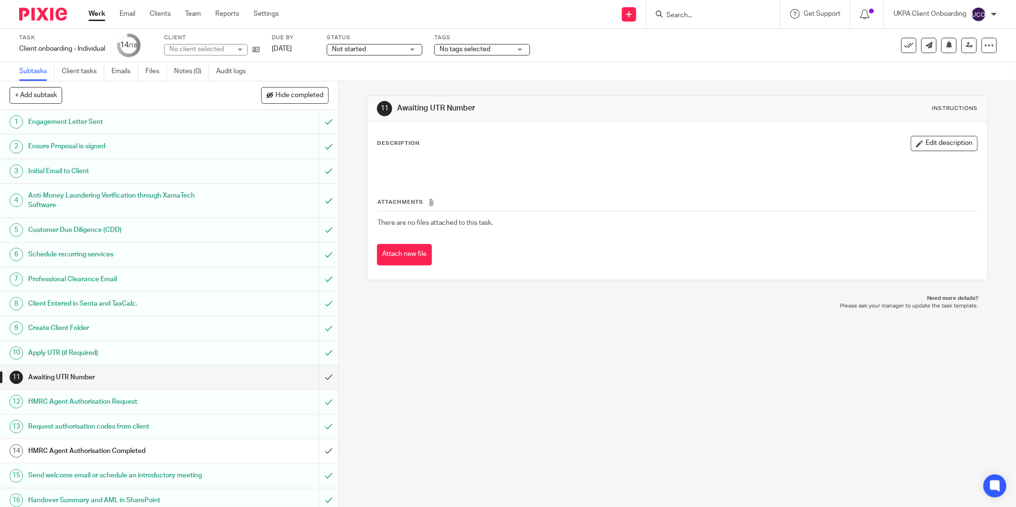
scroll to position [56, 0]
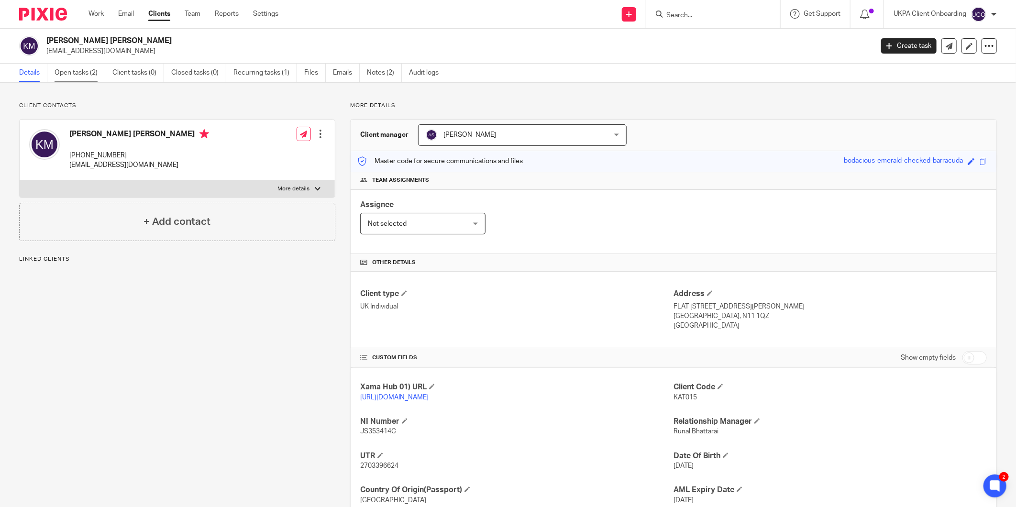
click at [94, 71] on link "Open tasks (2)" at bounding box center [80, 73] width 51 height 19
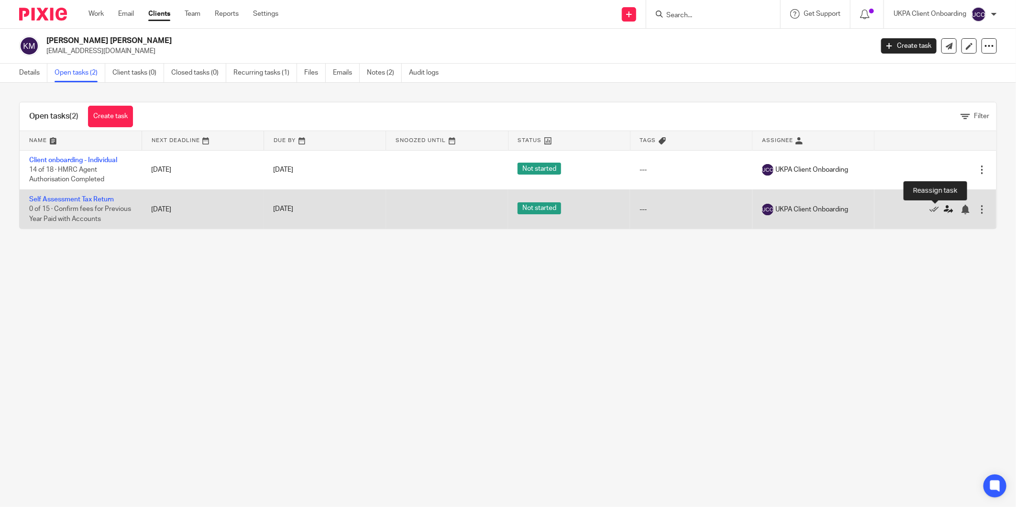
click at [944, 209] on icon at bounding box center [949, 210] width 10 height 10
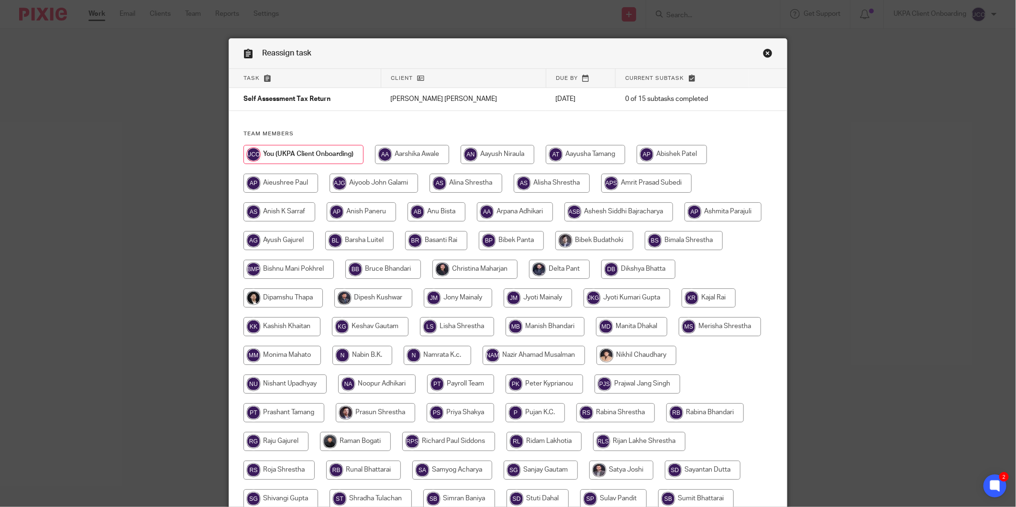
click at [552, 184] on input "radio" at bounding box center [552, 183] width 76 height 19
radio input "true"
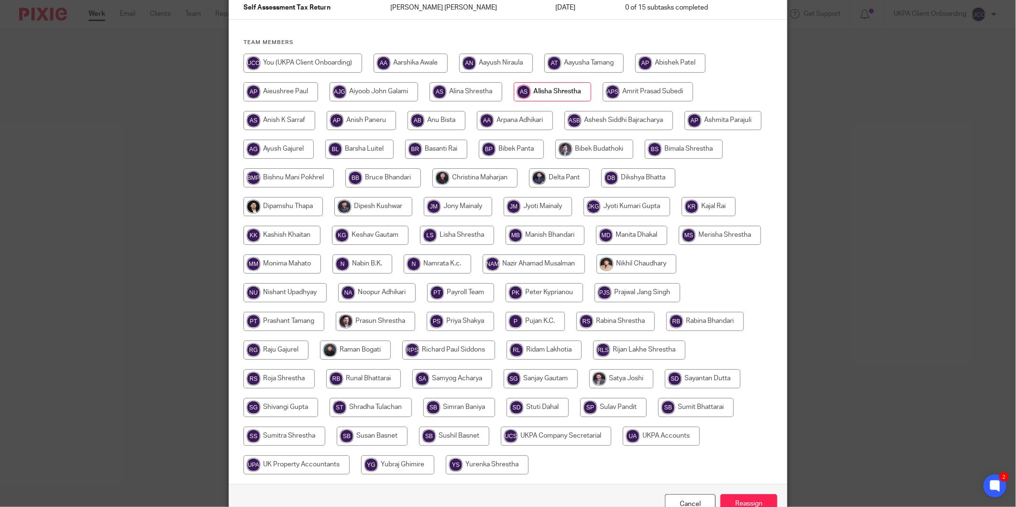
scroll to position [147, 0]
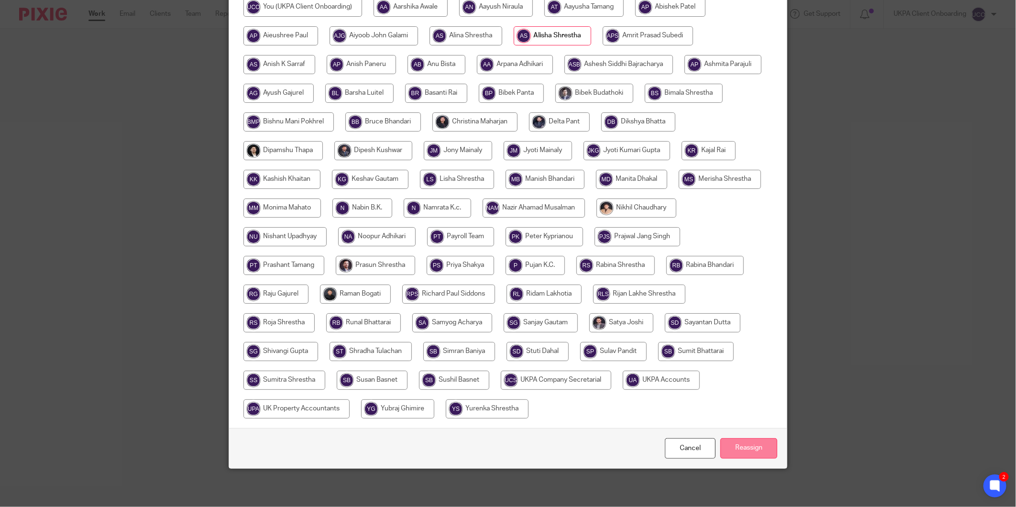
click at [737, 445] on input "Reassign" at bounding box center [748, 448] width 57 height 21
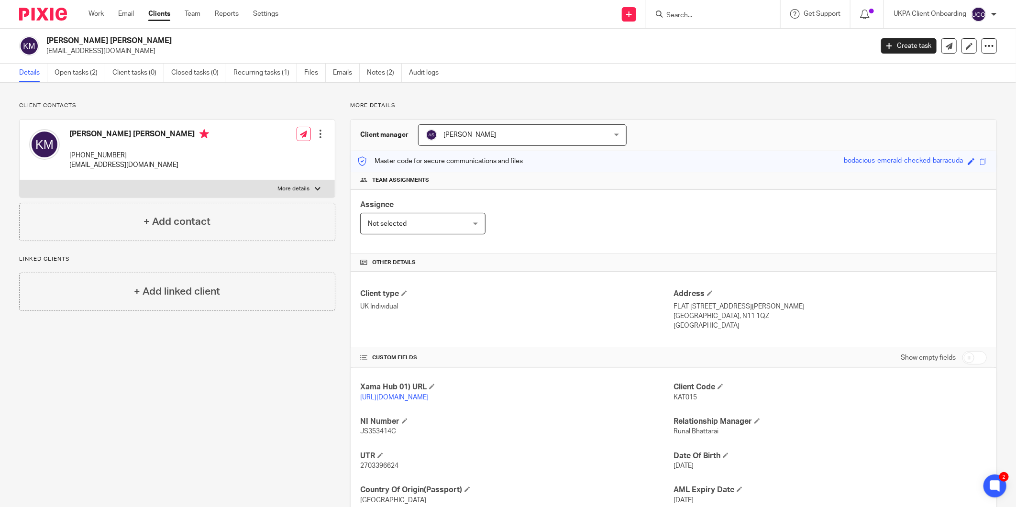
click at [686, 15] on input "Search" at bounding box center [708, 15] width 86 height 9
paste input "[PHONE_NUMBER]"
click at [699, 15] on input "[PHONE_NUMBER]" at bounding box center [708, 15] width 86 height 9
click at [696, 13] on input "[PHONE_NUMBER]" at bounding box center [708, 15] width 86 height 9
type input "+447983604323"
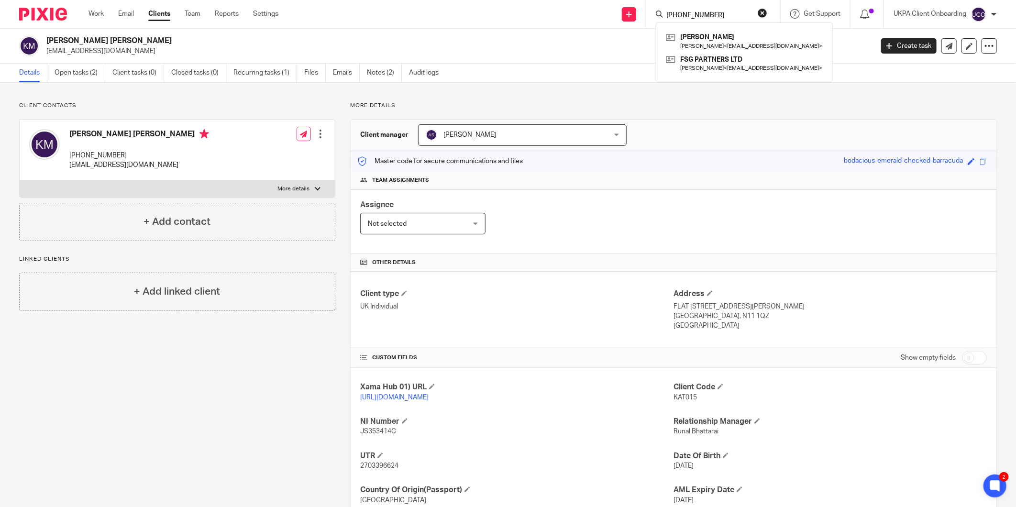
click at [663, 92] on div "Client contacts Kate Louise Millington +447590490592 klmillington@hotmail.co.uk…" at bounding box center [508, 328] width 1016 height 491
click at [694, 15] on input "Search" at bounding box center [708, 15] width 86 height 9
paste input "+44 7432 082596"
click at [695, 12] on input "+44 7432 082596" at bounding box center [708, 15] width 86 height 9
click at [678, 13] on input "+44 7432082596" at bounding box center [708, 15] width 86 height 9
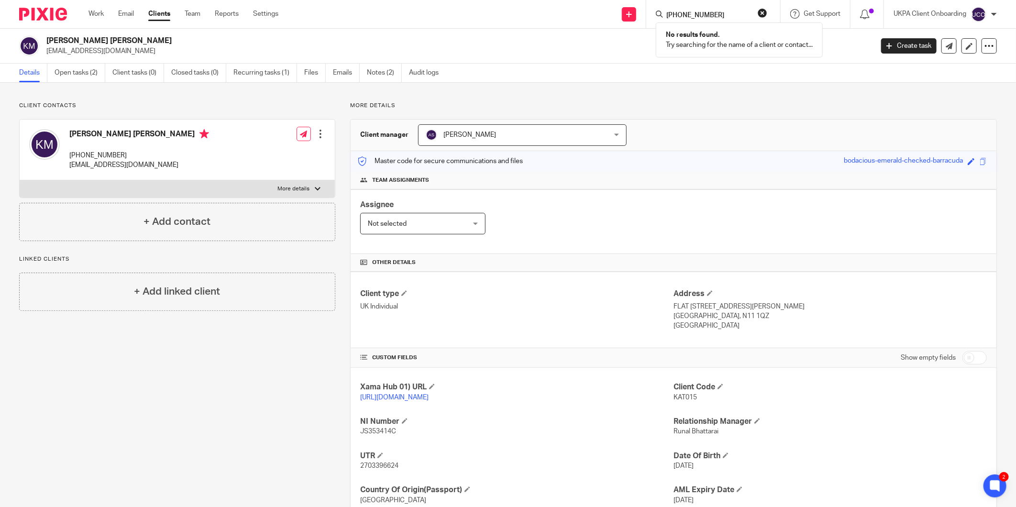
type input "+447432082596"
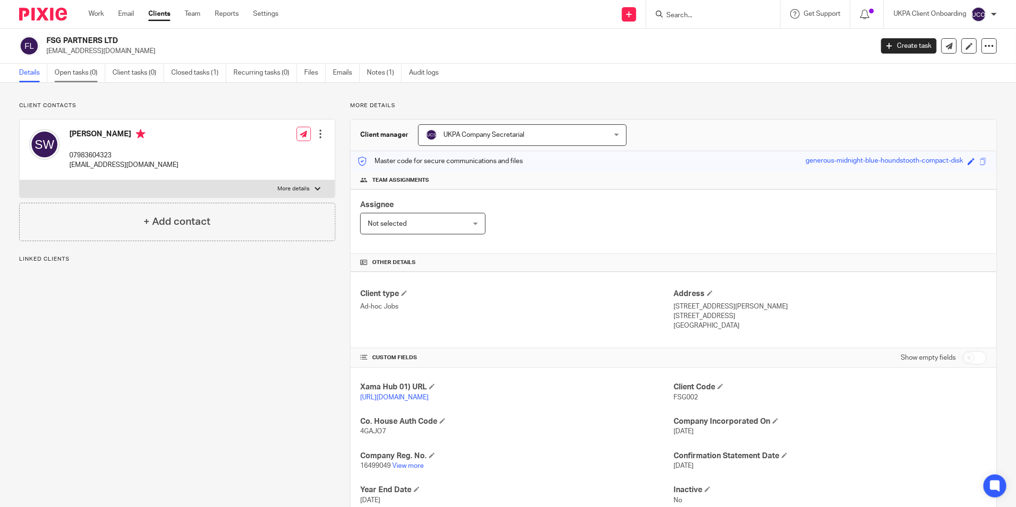
click at [76, 79] on link "Open tasks (0)" at bounding box center [80, 73] width 51 height 19
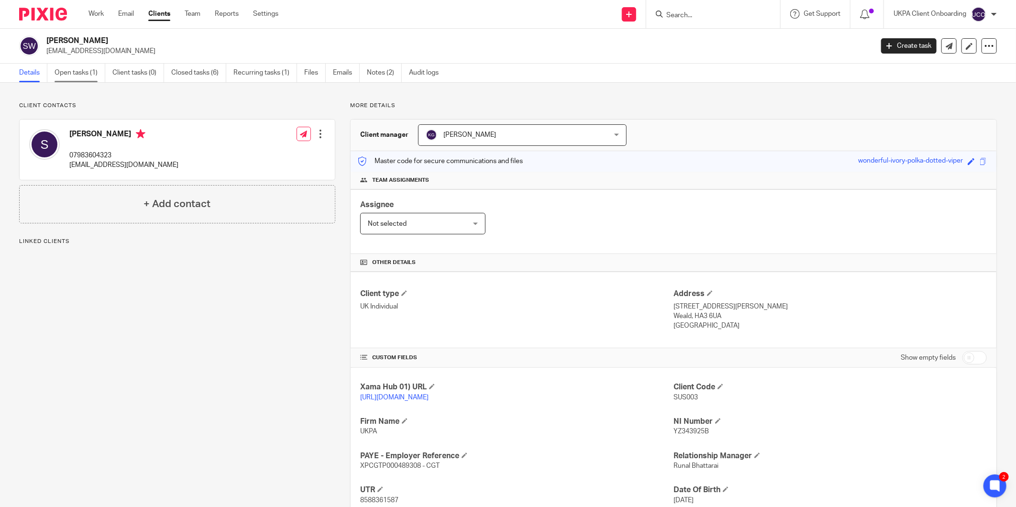
click at [84, 75] on link "Open tasks (1)" at bounding box center [80, 73] width 51 height 19
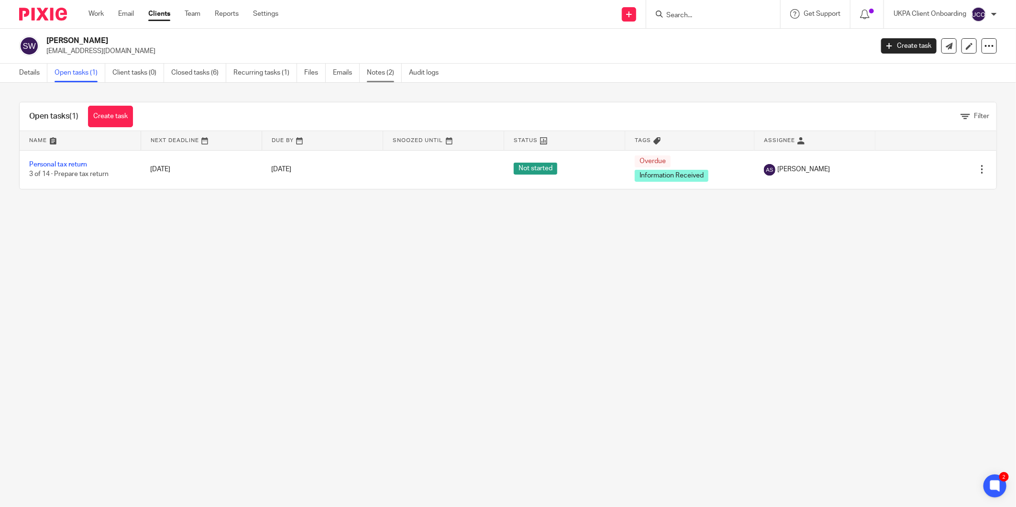
click at [379, 81] on link "Notes (2)" at bounding box center [384, 73] width 35 height 19
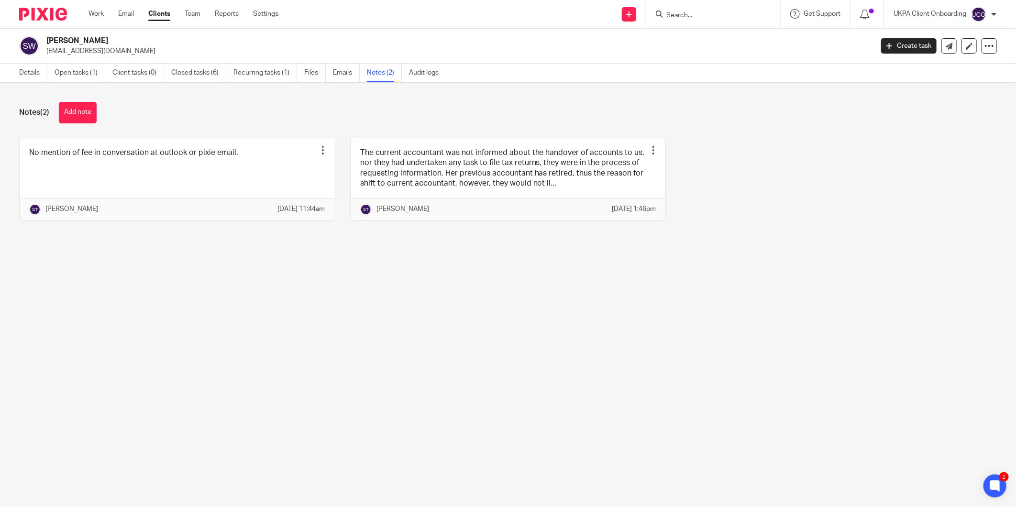
click at [77, 37] on h2 "[PERSON_NAME]" at bounding box center [374, 41] width 656 height 10
copy div "[PERSON_NAME]"
click at [58, 77] on link "Open tasks (1)" at bounding box center [80, 73] width 51 height 19
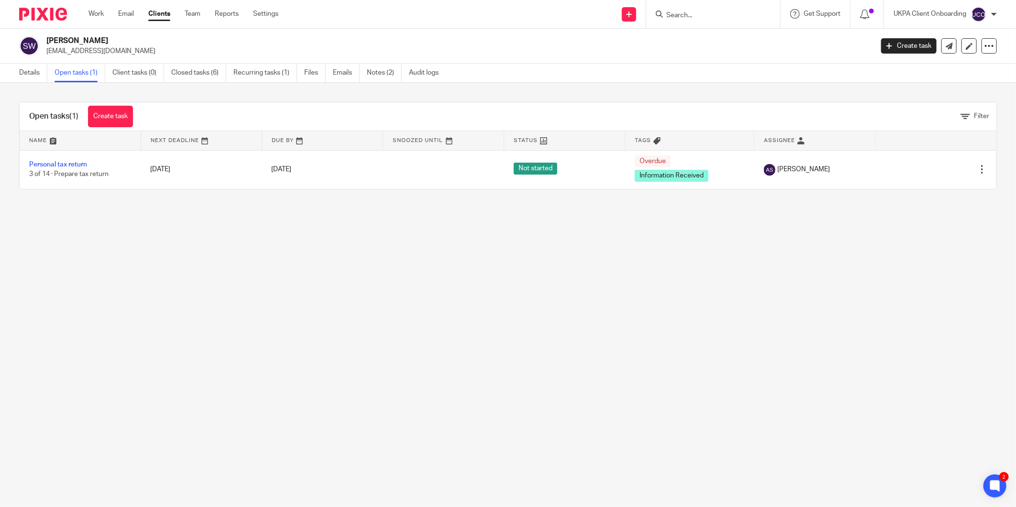
click at [36, 61] on div "[PERSON_NAME] [EMAIL_ADDRESS][DOMAIN_NAME] Create task Update from Companies Ho…" at bounding box center [508, 46] width 1016 height 35
click at [31, 70] on link "Details" at bounding box center [33, 73] width 28 height 19
